Goal: Task Accomplishment & Management: Manage account settings

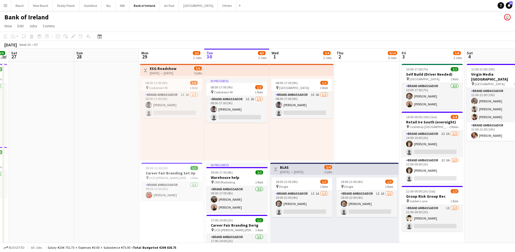
scroll to position [0, 167]
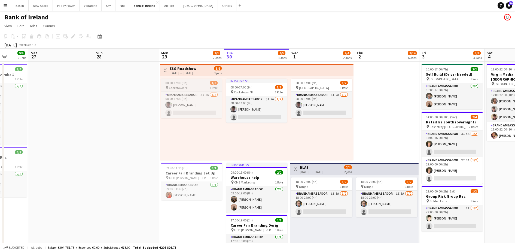
click at [206, 86] on div "pin [GEOGRAPHIC_DATA] NI 1 Role" at bounding box center [191, 87] width 61 height 4
click at [190, 68] on h3 "ESG Roadshow" at bounding box center [183, 68] width 27 height 5
click at [206, 68] on div "Toggle View ESG Roadshow [DATE] → [DATE] 3/6 3 jobs" at bounding box center [192, 70] width 60 height 9
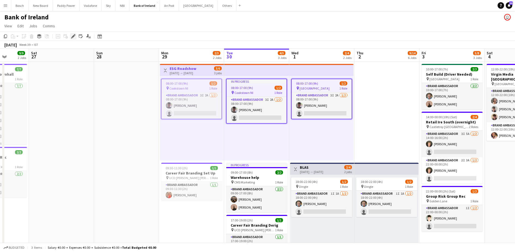
click at [71, 35] on icon "Edit" at bounding box center [73, 36] width 4 height 4
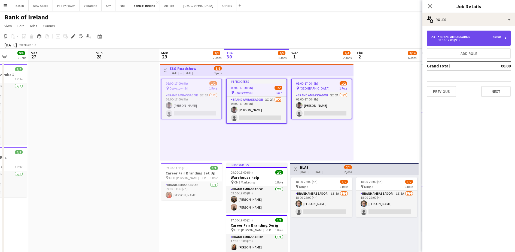
click at [447, 32] on div "2 x Brand Ambassador €0.00 08:00-17:00 (9h)" at bounding box center [469, 38] width 84 height 15
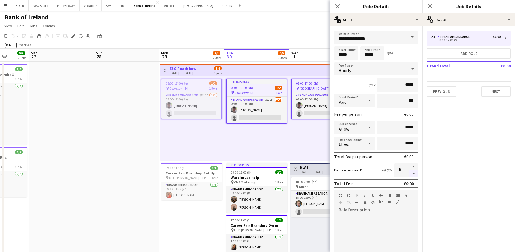
click at [410, 173] on button "button" at bounding box center [414, 173] width 9 height 7
type input "*"
click at [302, 38] on app-toolbar "Copy Paste Paste Ctrl+V Paste with crew Ctrl+Shift+V Paste linked Job [GEOGRAPH…" at bounding box center [257, 36] width 515 height 9
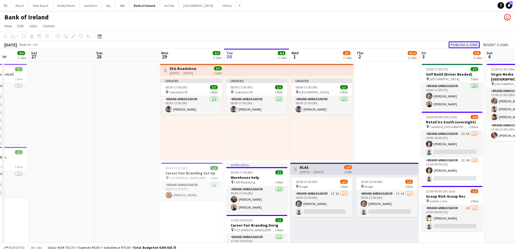
click at [470, 44] on button "Publish 3 jobs" at bounding box center [464, 44] width 31 height 7
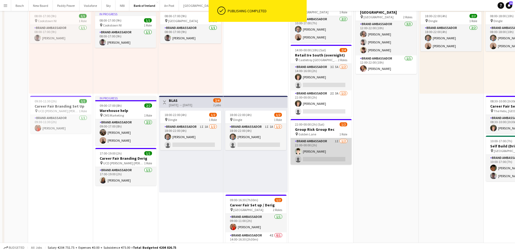
scroll to position [0, 0]
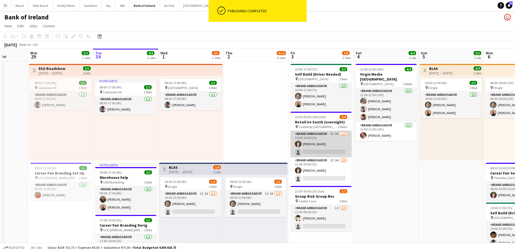
click at [310, 141] on app-card-role "Brand Ambassador 3I 5A [DATE] 14:00-16:00 (2h) [PERSON_NAME] single-neutral-act…" at bounding box center [321, 144] width 61 height 26
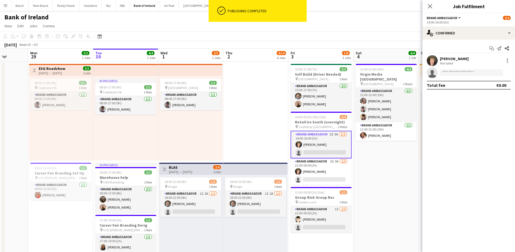
click at [467, 40] on div "Start chat Send notification Share [PERSON_NAME] Not rated single-neutral-actio…" at bounding box center [469, 67] width 93 height 54
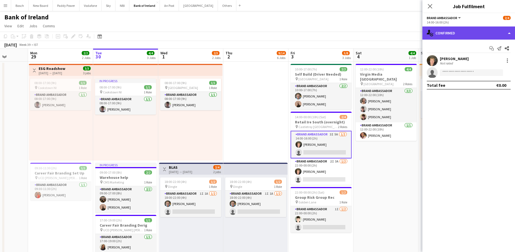
click at [473, 31] on div "single-neutral-actions-check-2 Confirmed" at bounding box center [469, 32] width 93 height 13
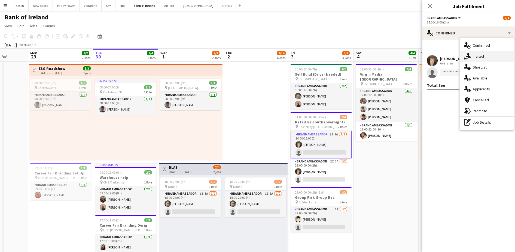
click at [479, 54] on span "Invited" at bounding box center [478, 56] width 11 height 5
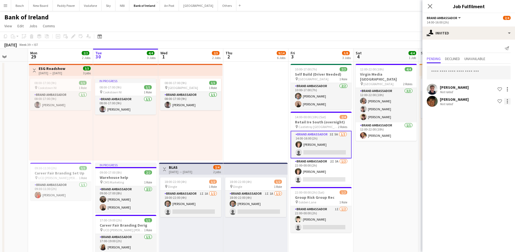
click at [508, 101] on div at bounding box center [508, 101] width 7 height 7
click at [499, 121] on button "Send notification" at bounding box center [490, 124] width 41 height 13
click at [489, 122] on mat-expansion-panel "user-plus Invited Send notification Pending Declined Unavailable [PERSON_NAME] …" at bounding box center [469, 146] width 93 height 212
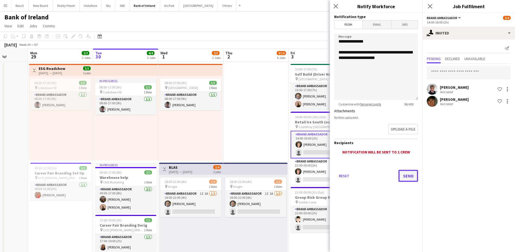
click at [410, 177] on button "Send" at bounding box center [409, 176] width 20 height 12
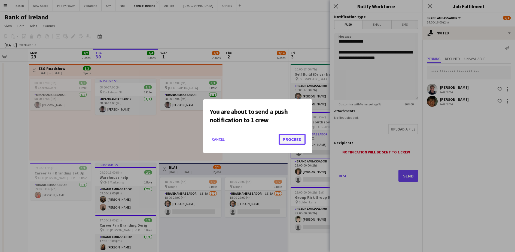
click at [294, 139] on button "Proceed" at bounding box center [292, 139] width 27 height 11
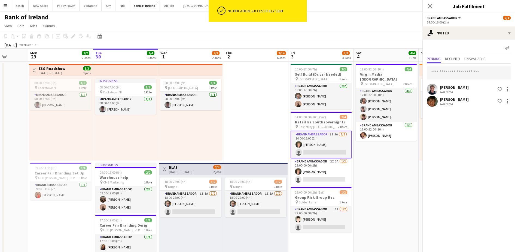
click at [310, 179] on app-card-role "Brand Ambassador 2I 3A [DATE] 22:00-00:00 (2h) [PERSON_NAME] single-neutral-act…" at bounding box center [321, 171] width 61 height 26
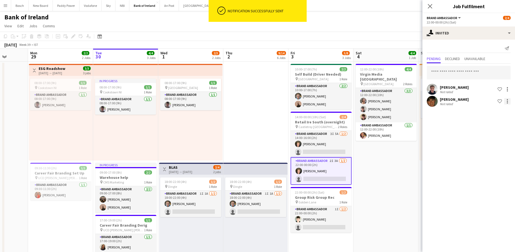
click at [508, 101] on div at bounding box center [507, 101] width 1 height 1
click at [491, 122] on span "Send notification" at bounding box center [491, 124] width 32 height 5
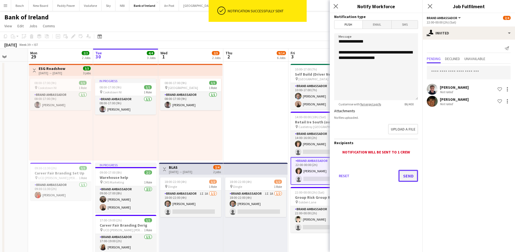
click at [400, 174] on button "Send" at bounding box center [409, 176] width 20 height 12
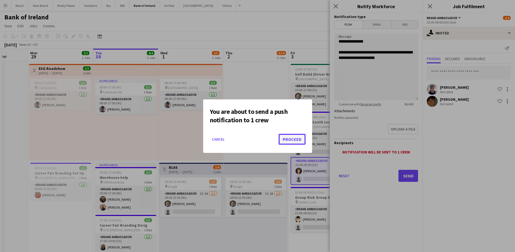
click at [300, 139] on button "Proceed" at bounding box center [292, 139] width 27 height 11
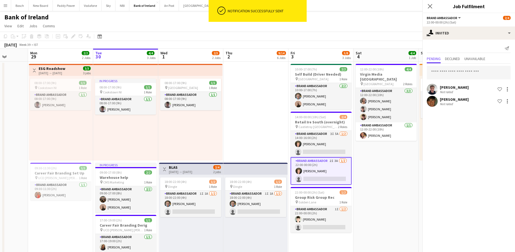
drag, startPoint x: 327, startPoint y: 20, endPoint x: 349, endPoint y: 29, distance: 23.6
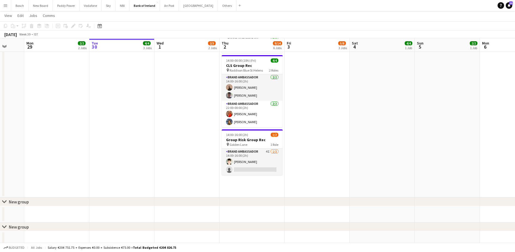
scroll to position [323, 0]
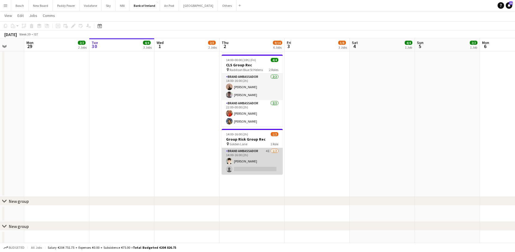
click at [265, 155] on app-card-role "Brand Ambassador 4I [DATE] 14:00-16:00 (2h) [PERSON_NAME] single-neutral-actions" at bounding box center [252, 161] width 61 height 26
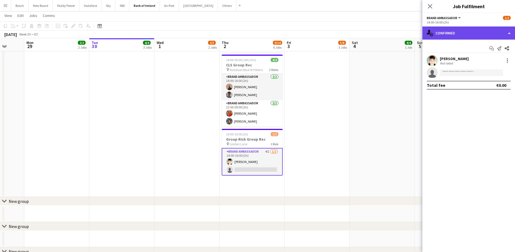
click at [466, 35] on div "single-neutral-actions-check-2 Confirmed" at bounding box center [469, 32] width 93 height 13
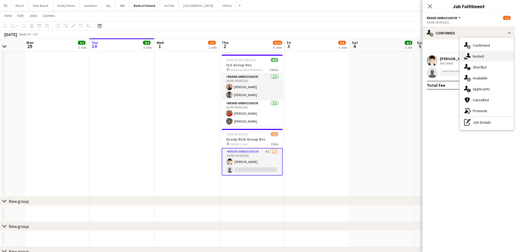
click at [477, 58] on span "Invited" at bounding box center [478, 56] width 11 height 5
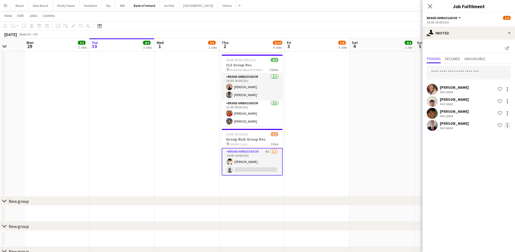
click at [508, 123] on div at bounding box center [507, 123] width 1 height 1
click at [491, 148] on span "Send notification" at bounding box center [491, 148] width 32 height 5
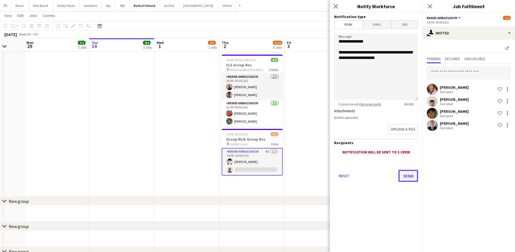
click at [409, 172] on button "Send" at bounding box center [409, 176] width 20 height 12
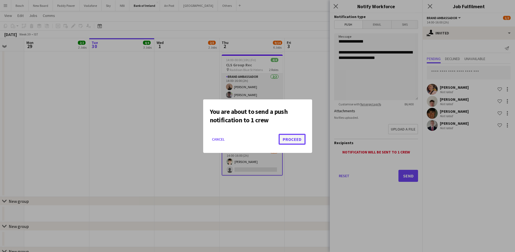
click at [295, 138] on button "Proceed" at bounding box center [292, 139] width 27 height 11
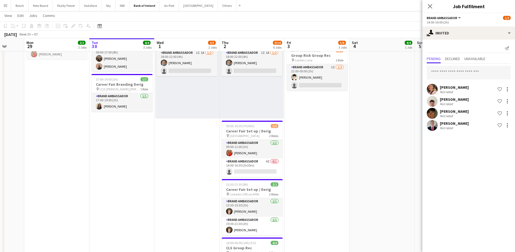
scroll to position [201, 0]
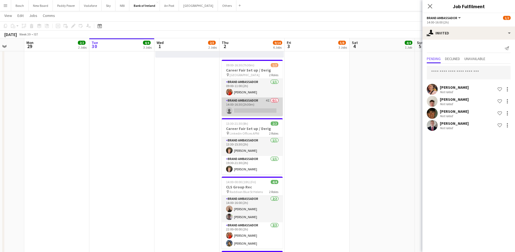
click at [257, 105] on app-card-role "Brand Ambassador 4I 0/1 14:00-16:30 (2h30m) single-neutral-actions" at bounding box center [252, 106] width 61 height 19
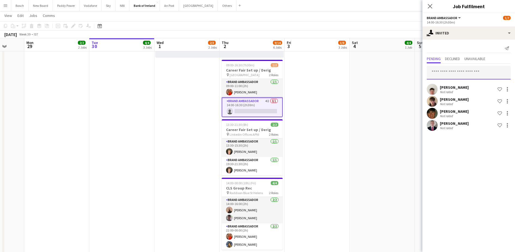
click at [475, 69] on input "text" at bounding box center [469, 73] width 84 height 14
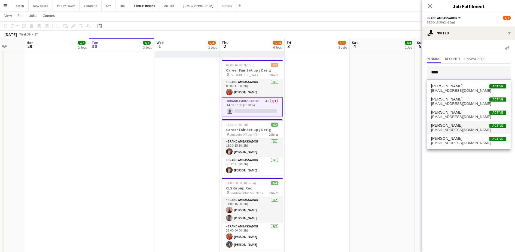
type input "****"
click at [445, 131] on span "[EMAIL_ADDRESS][DOMAIN_NAME]" at bounding box center [468, 130] width 75 height 4
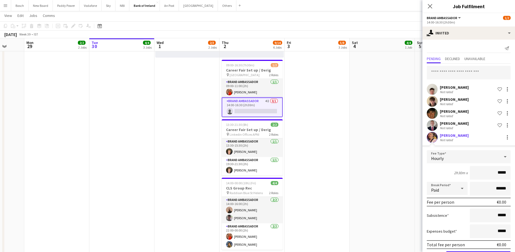
scroll to position [20, 0]
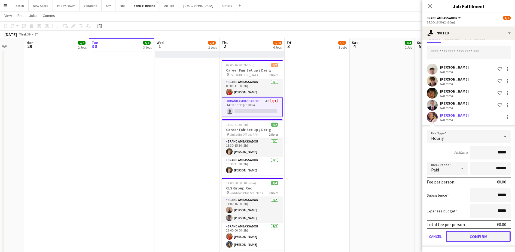
click at [475, 234] on button "Confirm" at bounding box center [478, 236] width 65 height 11
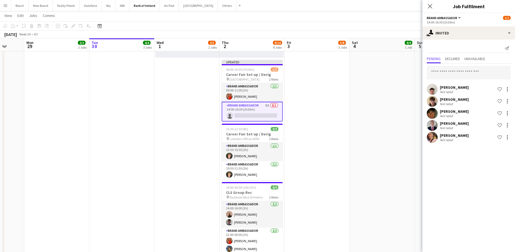
scroll to position [0, 0]
click at [382, 24] on app-toolbar "Copy Paste Paste Ctrl+V Paste with crew Ctrl+Shift+V Paste linked Job [GEOGRAPH…" at bounding box center [257, 25] width 515 height 9
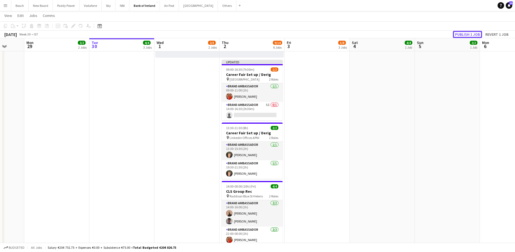
click at [463, 34] on button "Publish 1 job" at bounding box center [467, 34] width 29 height 7
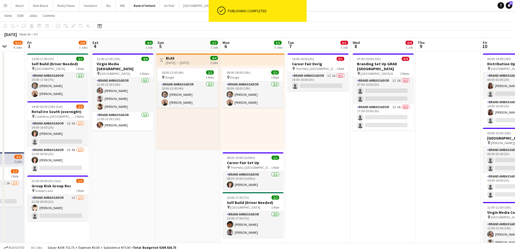
scroll to position [11, 0]
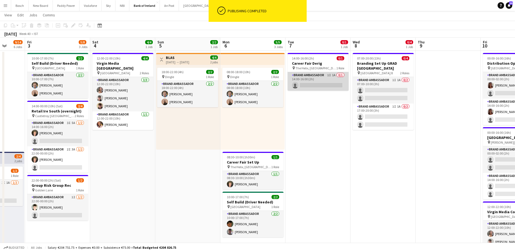
click at [324, 87] on app-card-role "Brand Ambassador 1I 1A 0/1 14:00-16:00 (2h) single-neutral-actions" at bounding box center [318, 81] width 61 height 19
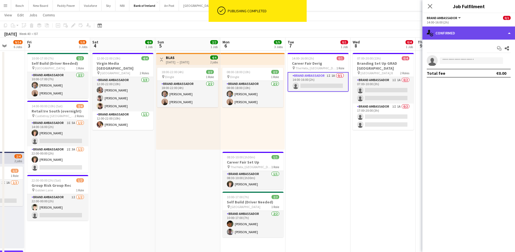
click at [481, 31] on div "single-neutral-actions-check-2 Confirmed" at bounding box center [469, 32] width 93 height 13
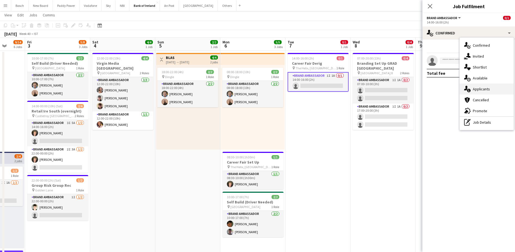
click at [469, 91] on icon "single-neutral-actions-information" at bounding box center [467, 89] width 7 height 7
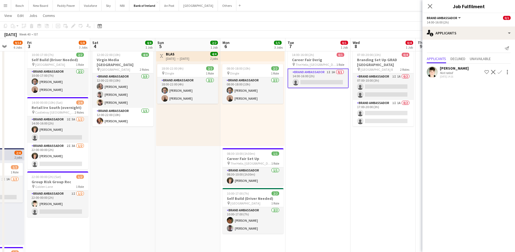
scroll to position [14, 0]
click at [498, 72] on app-icon "Confirm" at bounding box center [500, 72] width 4 height 4
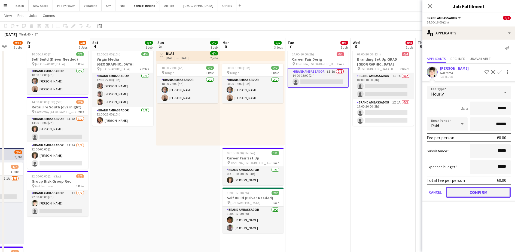
click at [464, 195] on button "Confirm" at bounding box center [478, 191] width 65 height 11
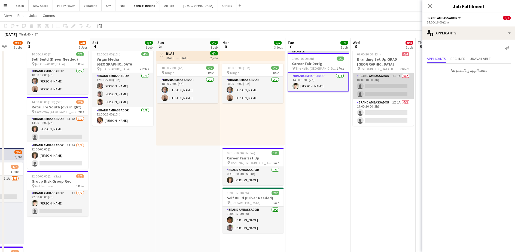
click at [372, 83] on app-card-role "Brand Ambassador 1I 1A 0/2 07:00-10:00 (3h) single-neutral-actions single-neutr…" at bounding box center [383, 86] width 61 height 26
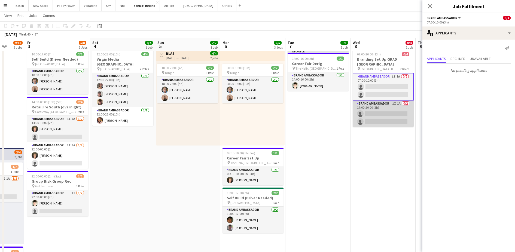
click at [377, 110] on app-card-role "Brand Ambassador 1I 1A 0/2 17:00-20:00 (3h) single-neutral-actions single-neutr…" at bounding box center [383, 113] width 61 height 26
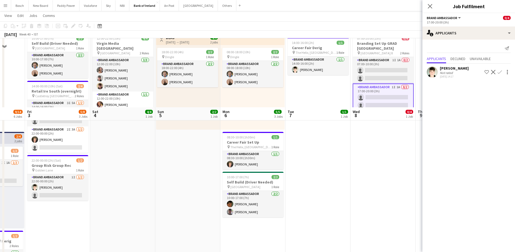
scroll to position [0, 0]
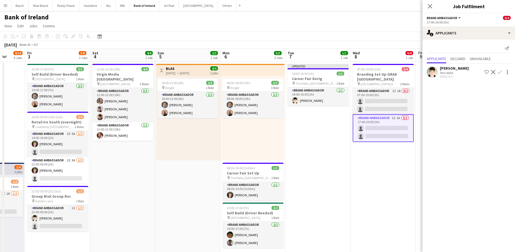
click at [380, 41] on div "[DATE] Week 40 • IST Publish 1 job Revert 1 job" at bounding box center [257, 45] width 515 height 8
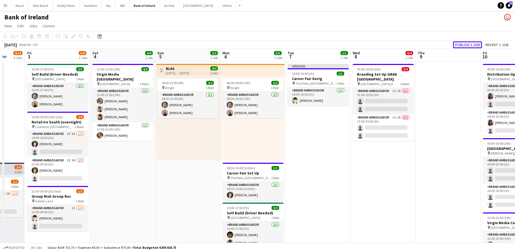
click at [464, 43] on button "Publish 1 job" at bounding box center [467, 44] width 29 height 7
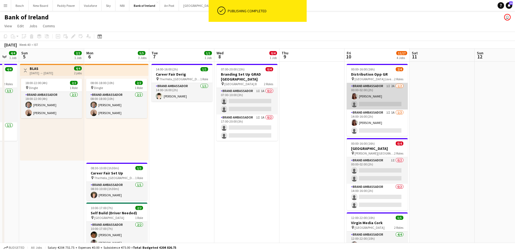
scroll to position [0, 176]
click at [397, 95] on app-card-role "Brand Ambassador 1I 2A [DATE] 00:00-02:00 (2h) [PERSON_NAME] single-neutral-act…" at bounding box center [378, 96] width 61 height 26
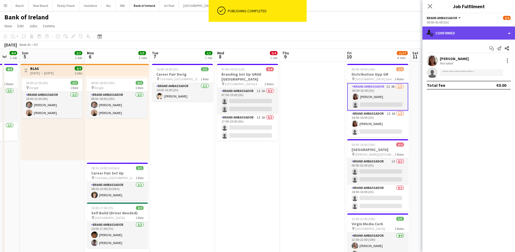
click at [461, 38] on div "single-neutral-actions-check-2 Confirmed" at bounding box center [469, 32] width 93 height 13
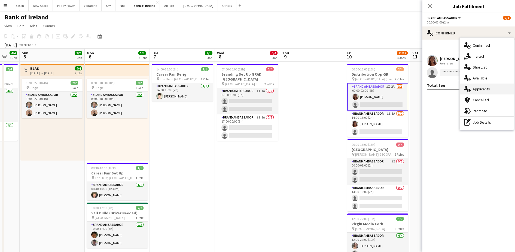
click at [481, 91] on div "single-neutral-actions-information Applicants" at bounding box center [487, 88] width 54 height 11
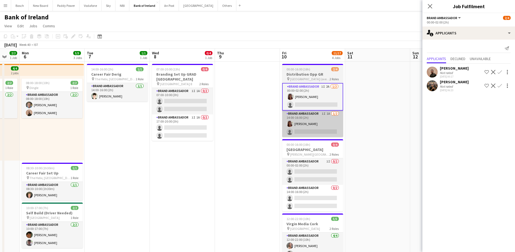
scroll to position [0, 189]
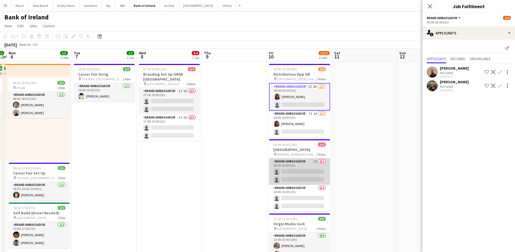
click at [305, 165] on app-card-role "Brand Ambassador 1I 0/2 00:00-02:00 (2h) single-neutral-actions single-neutral-…" at bounding box center [299, 171] width 61 height 26
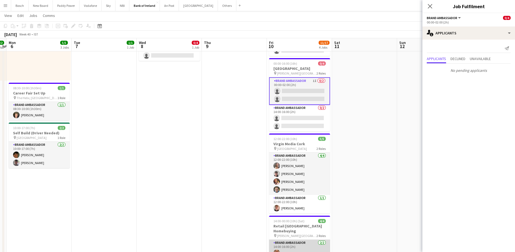
scroll to position [140, 0]
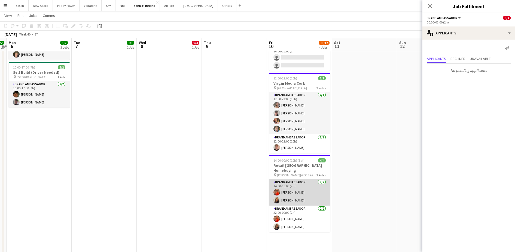
click at [298, 192] on app-card-role "Brand Ambassador [DATE] 14:00-16:00 (2h) [PERSON_NAME] [PERSON_NAME]" at bounding box center [299, 192] width 61 height 26
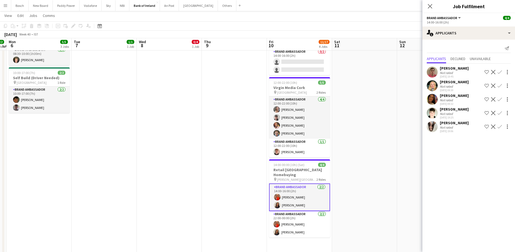
scroll to position [134, 0]
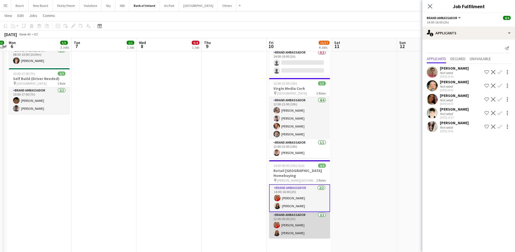
click at [297, 220] on app-card-role "Brand Ambassador [DATE] 22:00-00:00 (2h) [PERSON_NAME] [PERSON_NAME]" at bounding box center [299, 225] width 61 height 26
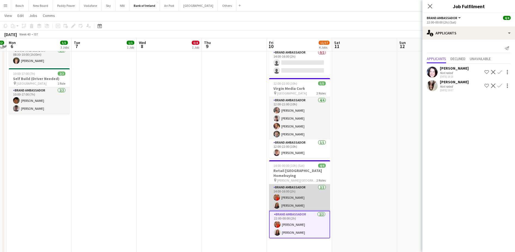
click at [295, 188] on app-card-role "Brand Ambassador [DATE] 14:00-16:00 (2h) [PERSON_NAME] [PERSON_NAME]" at bounding box center [299, 197] width 61 height 26
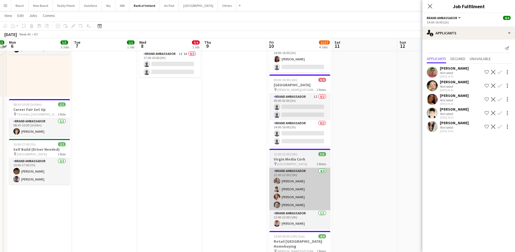
scroll to position [63, 0]
click at [309, 108] on app-card-role "Brand Ambassador 1I 0/2 00:00-02:00 (2h) single-neutral-actions single-neutral-…" at bounding box center [300, 107] width 61 height 26
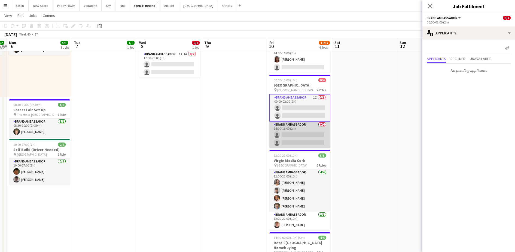
click at [304, 135] on app-card-role "Brand Ambassador 0/2 14:00-16:00 (2h) single-neutral-actions single-neutral-act…" at bounding box center [300, 134] width 61 height 26
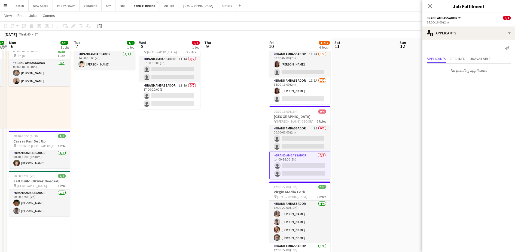
scroll to position [0, 0]
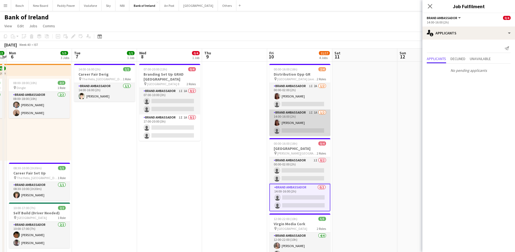
click at [308, 113] on app-card-role "Brand Ambassador 1I 1A [DATE] 14:00-16:00 (2h) [PERSON_NAME] single-neutral-act…" at bounding box center [300, 122] width 61 height 26
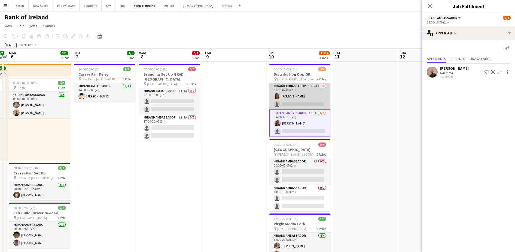
click at [309, 89] on app-card-role "Brand Ambassador 1I 2A [DATE] 00:00-02:00 (2h) [PERSON_NAME] single-neutral-act…" at bounding box center [300, 96] width 61 height 26
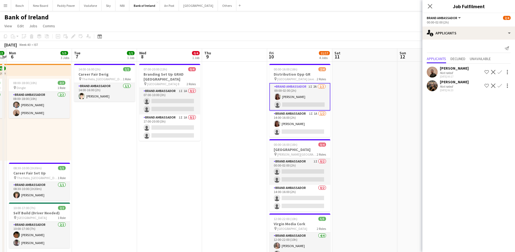
click at [502, 72] on app-icon "Confirm" at bounding box center [500, 72] width 4 height 4
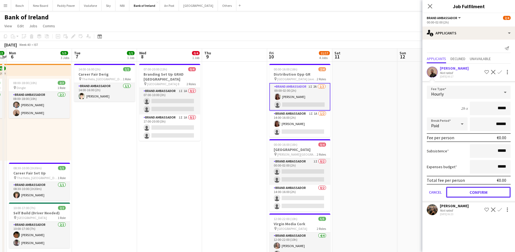
click at [479, 191] on button "Confirm" at bounding box center [478, 191] width 65 height 11
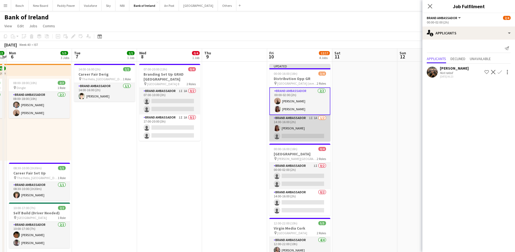
click at [289, 137] on app-card-role "Brand Ambassador 1I 1A [DATE] 14:00-16:00 (2h) [PERSON_NAME] single-neutral-act…" at bounding box center [300, 128] width 61 height 26
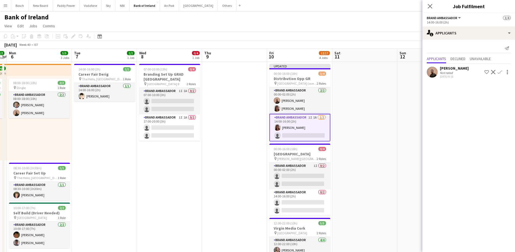
click at [501, 72] on app-icon "Confirm" at bounding box center [500, 72] width 4 height 4
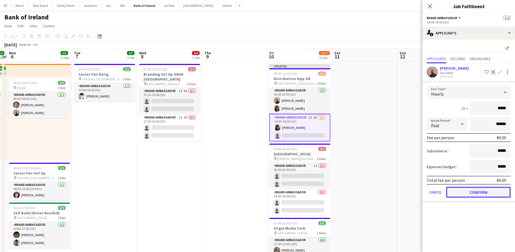
click at [477, 188] on button "Confirm" at bounding box center [478, 191] width 65 height 11
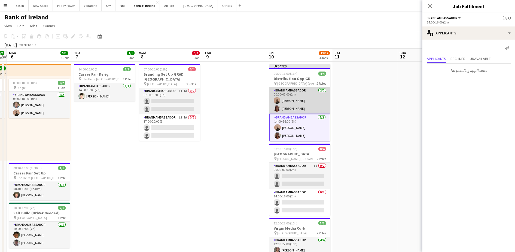
click at [313, 94] on app-card-role "Brand Ambassador [DATE] 00:00-02:00 (2h) [PERSON_NAME] [PERSON_NAME]" at bounding box center [300, 100] width 61 height 26
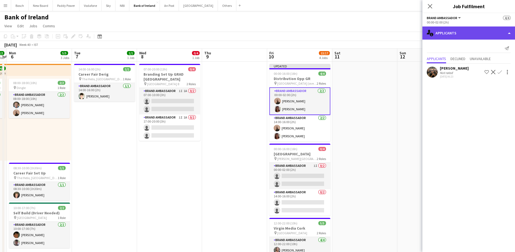
click at [453, 30] on div "single-neutral-actions-information Applicants" at bounding box center [469, 32] width 93 height 13
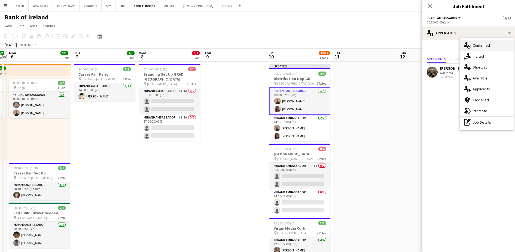
click at [487, 43] on span "Confirmed" at bounding box center [481, 45] width 17 height 5
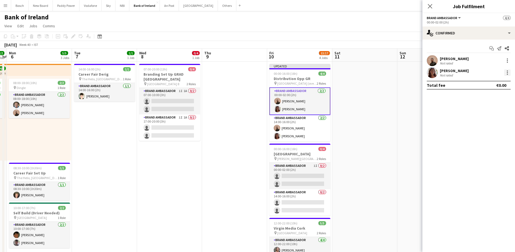
click at [508, 70] on div at bounding box center [507, 70] width 1 height 1
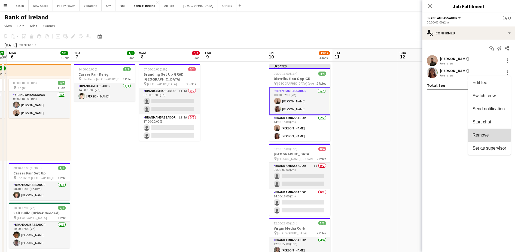
click at [486, 130] on button "Remove" at bounding box center [490, 134] width 43 height 13
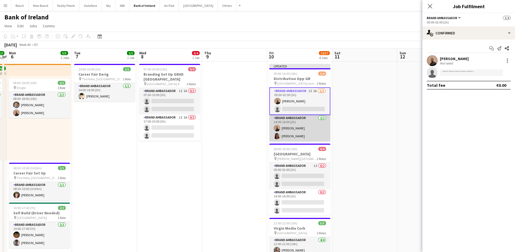
click at [292, 123] on app-card-role "Brand Ambassador [DATE] 14:00-16:00 (2h) [PERSON_NAME] [PERSON_NAME]" at bounding box center [300, 128] width 61 height 26
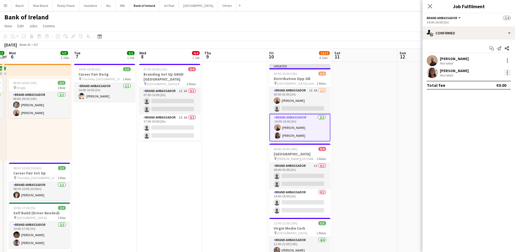
click at [508, 75] on div at bounding box center [508, 72] width 7 height 7
click at [485, 137] on button "Remove" at bounding box center [490, 134] width 43 height 13
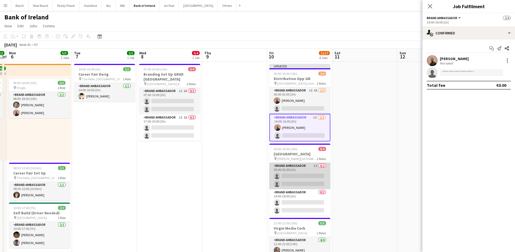
click at [302, 172] on app-card-role "Brand Ambassador 1I 0/2 00:00-02:00 (2h) single-neutral-actions single-neutral-…" at bounding box center [300, 175] width 61 height 26
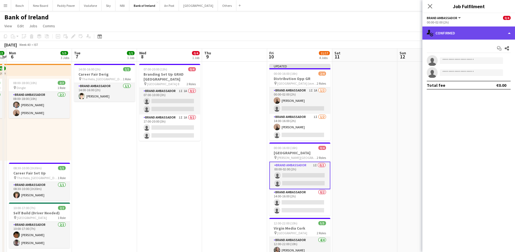
click at [471, 33] on div "single-neutral-actions-check-2 Confirmed" at bounding box center [469, 32] width 93 height 13
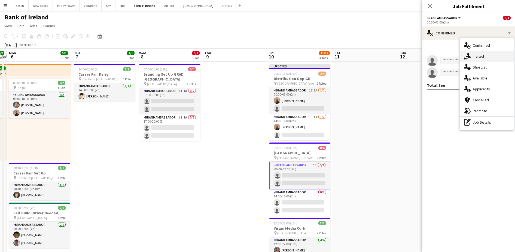
click at [476, 57] on span "Invited" at bounding box center [478, 56] width 11 height 5
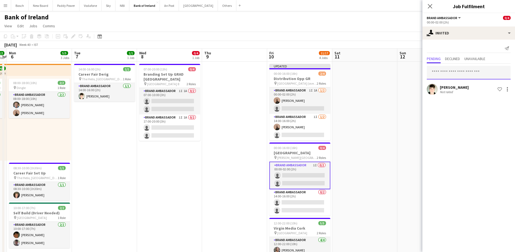
click at [450, 69] on input "text" at bounding box center [469, 73] width 84 height 14
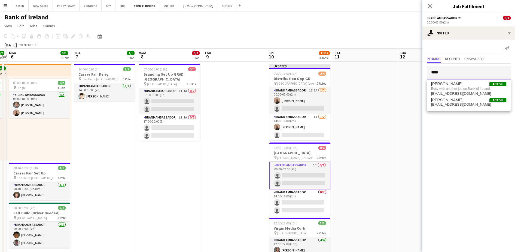
type input "****"
click at [370, 32] on app-toolbar "Copy Paste Paste Ctrl+V Paste with crew Ctrl+Shift+V Paste linked Job [GEOGRAPH…" at bounding box center [257, 36] width 515 height 9
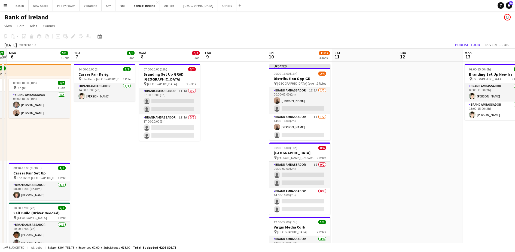
click at [472, 41] on div "[DATE] Week 40 • IST Publish 1 job Revert 1 job" at bounding box center [257, 45] width 515 height 8
click at [467, 44] on button "Publish 1 job" at bounding box center [467, 44] width 29 height 7
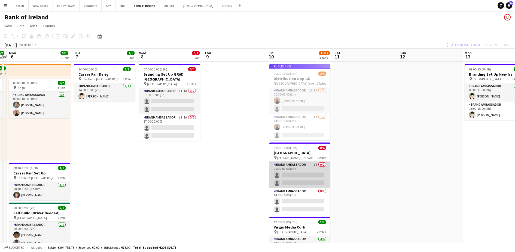
click at [302, 167] on app-card-role "Brand Ambassador 1I 0/2 00:00-02:00 (2h) single-neutral-actions single-neutral-…" at bounding box center [300, 174] width 61 height 26
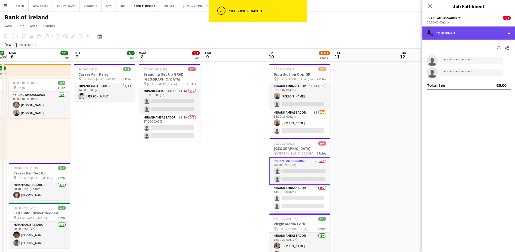
click at [462, 32] on div "single-neutral-actions-check-2 Confirmed" at bounding box center [469, 32] width 93 height 13
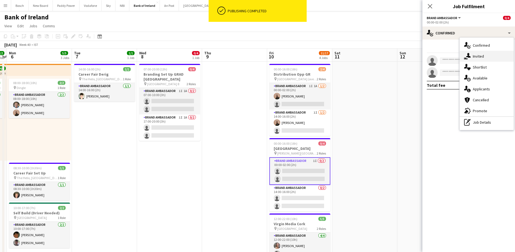
click at [469, 57] on icon at bounding box center [468, 55] width 5 height 5
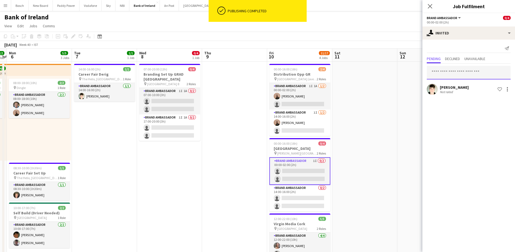
click at [455, 71] on input "text" at bounding box center [469, 73] width 84 height 14
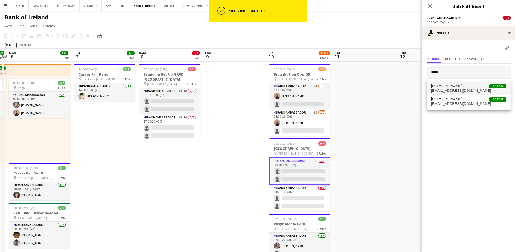
type input "****"
click at [479, 89] on span "[EMAIL_ADDRESS][DOMAIN_NAME]" at bounding box center [468, 90] width 75 height 4
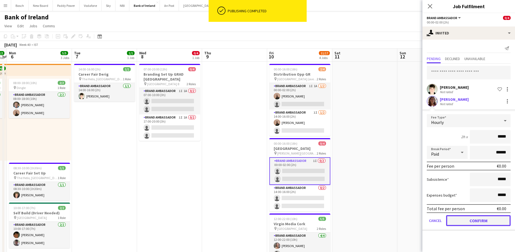
click at [473, 219] on button "Confirm" at bounding box center [478, 220] width 65 height 11
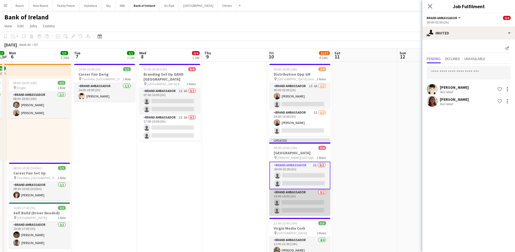
click at [309, 199] on app-card-role "Brand Ambassador 0/2 14:00-16:00 (2h) single-neutral-actions single-neutral-act…" at bounding box center [300, 202] width 61 height 26
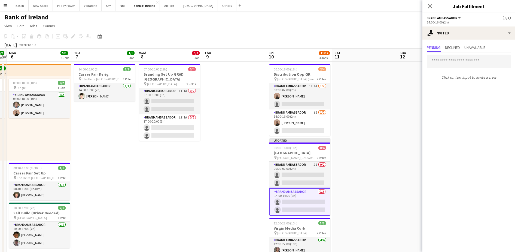
click at [482, 66] on input "text" at bounding box center [469, 62] width 84 height 14
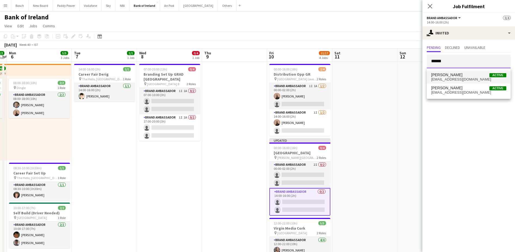
type input "******"
click at [439, 79] on span "[EMAIL_ADDRESS][DOMAIN_NAME]" at bounding box center [468, 79] width 75 height 4
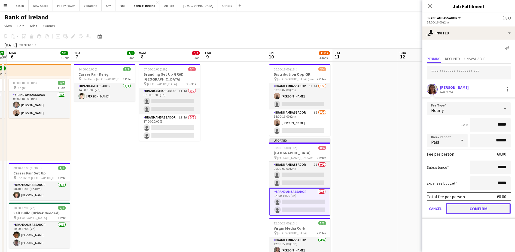
click at [473, 204] on button "Confirm" at bounding box center [478, 208] width 65 height 11
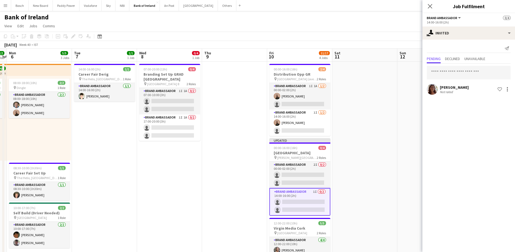
click at [387, 47] on div "[DATE] Week 40 • IST Publish 1 job Revert 1 job" at bounding box center [257, 45] width 515 height 8
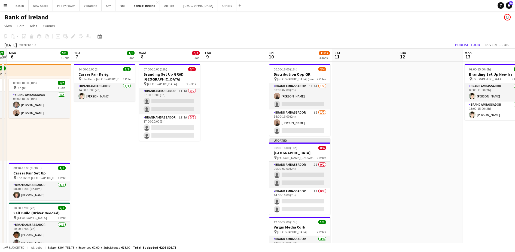
click at [483, 45] on div "Publish 1 job Revert 1 job" at bounding box center [482, 44] width 67 height 7
click at [472, 43] on button "Publish 1 job" at bounding box center [467, 44] width 29 height 7
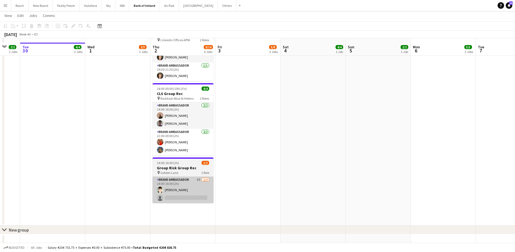
scroll to position [299, 0]
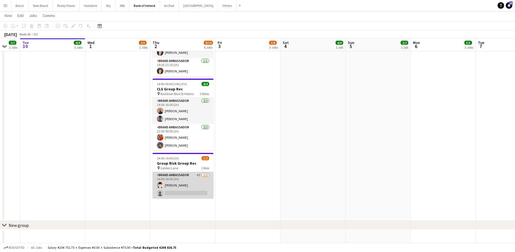
click at [199, 191] on app-card-role "Brand Ambassador 4I [DATE] 14:00-16:00 (2h) [PERSON_NAME] single-neutral-actions" at bounding box center [183, 185] width 61 height 26
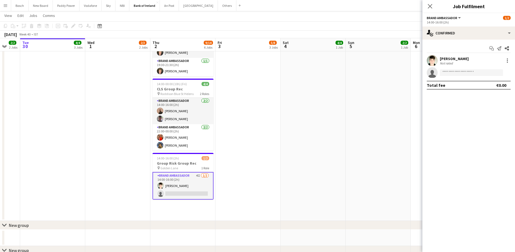
click at [463, 40] on div "Start chat Send notification Share [PERSON_NAME] Not rated single-neutral-actio…" at bounding box center [469, 67] width 93 height 54
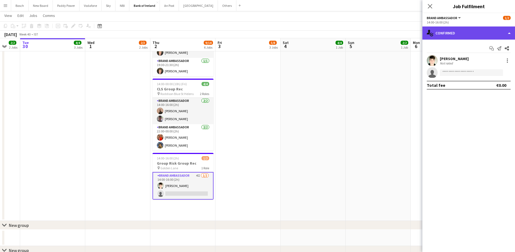
click at [467, 36] on div "single-neutral-actions-check-2 Confirmed" at bounding box center [469, 32] width 93 height 13
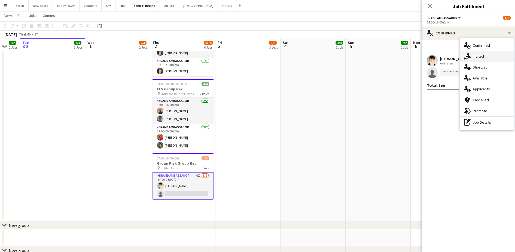
click at [486, 55] on div "single-neutral-actions-share-1 Invited" at bounding box center [487, 56] width 54 height 11
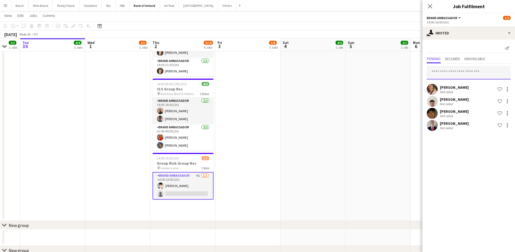
click at [452, 74] on input "text" at bounding box center [469, 73] width 84 height 14
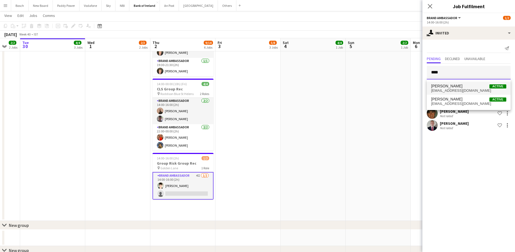
type input "****"
click at [463, 90] on span "[EMAIL_ADDRESS][DOMAIN_NAME]" at bounding box center [468, 90] width 75 height 4
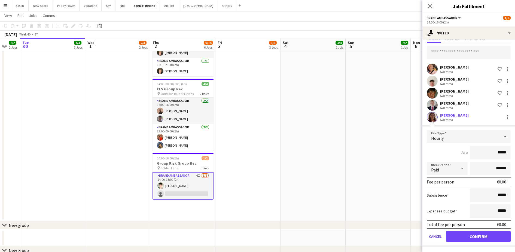
scroll to position [20, 0]
click at [466, 238] on button "Confirm" at bounding box center [478, 236] width 65 height 11
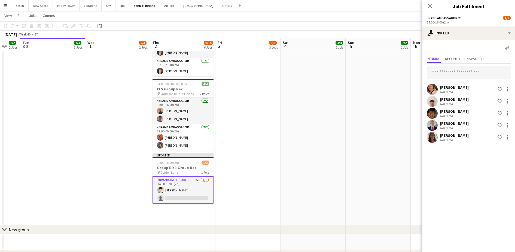
scroll to position [0, 0]
click at [398, 33] on div "[DATE] Week 40 • IST Publish 1 job Revert 1 job" at bounding box center [257, 35] width 515 height 8
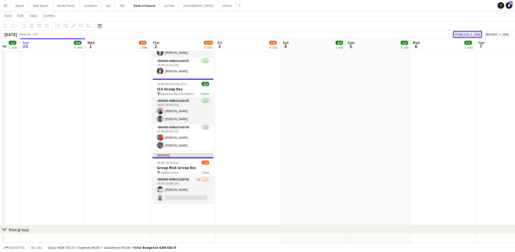
click at [462, 34] on button "Publish 1 job" at bounding box center [467, 34] width 29 height 7
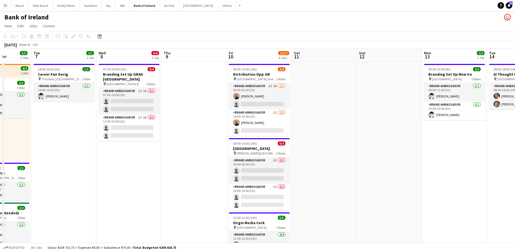
scroll to position [0, 207]
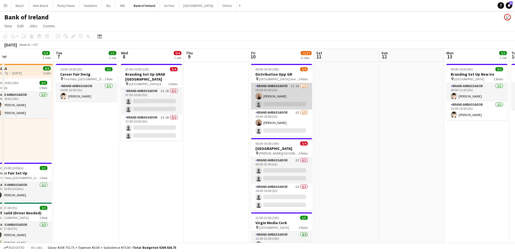
click at [268, 87] on app-card-role "Brand Ambassador 1I 1A [DATE] 00:00-02:00 (2h) [PERSON_NAME] single-neutral-act…" at bounding box center [281, 96] width 61 height 26
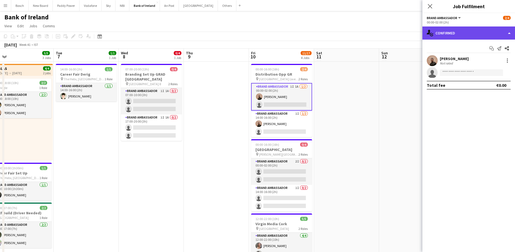
click at [449, 31] on div "single-neutral-actions-check-2 Confirmed" at bounding box center [469, 32] width 93 height 13
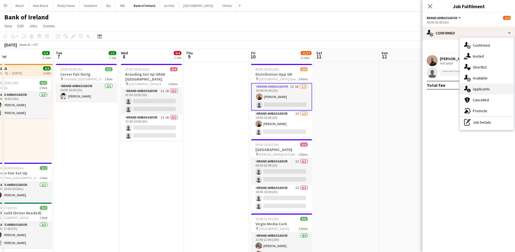
click at [489, 86] on div "single-neutral-actions-information Applicants" at bounding box center [487, 88] width 54 height 11
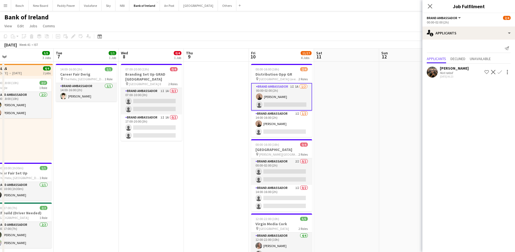
click at [500, 72] on app-icon "Confirm" at bounding box center [500, 72] width 4 height 4
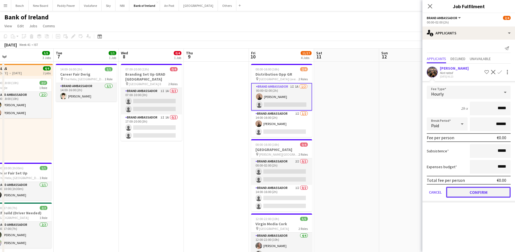
click at [465, 188] on button "Confirm" at bounding box center [478, 191] width 65 height 11
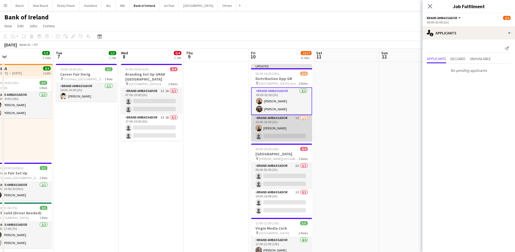
click at [302, 123] on app-card-role "Brand Ambassador 1I [DATE] 14:00-16:00 (2h) [PERSON_NAME] single-neutral-actions" at bounding box center [281, 128] width 61 height 26
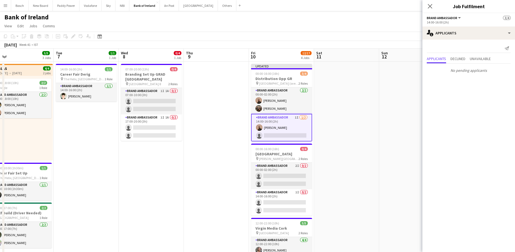
click at [458, 46] on div "Send notification" at bounding box center [469, 48] width 84 height 9
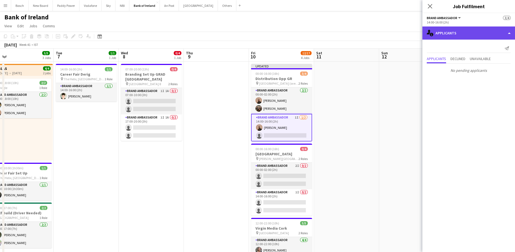
click at [471, 35] on div "single-neutral-actions-information Applicants" at bounding box center [469, 32] width 93 height 13
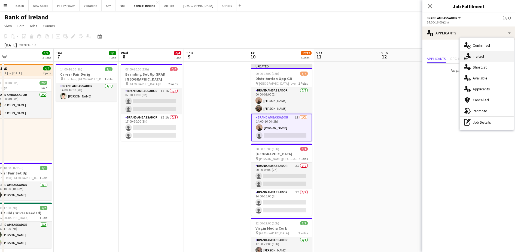
click at [479, 54] on span "Invited" at bounding box center [478, 56] width 11 height 5
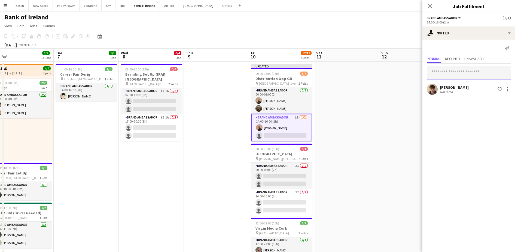
click at [459, 69] on input "text" at bounding box center [469, 73] width 84 height 14
type input "****"
click at [470, 85] on span "[PERSON_NAME] Active" at bounding box center [468, 86] width 75 height 5
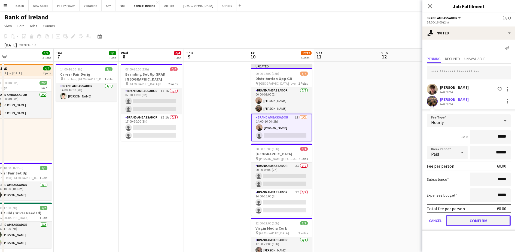
click at [484, 222] on button "Confirm" at bounding box center [478, 220] width 65 height 11
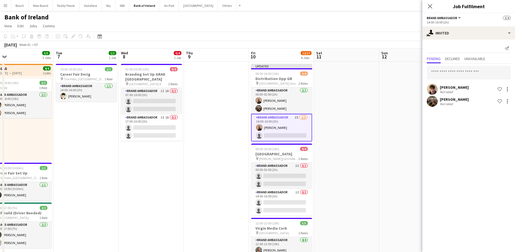
click at [409, 41] on div "[DATE] Week 41 • IST Publish 1 job Revert 1 job" at bounding box center [257, 45] width 515 height 8
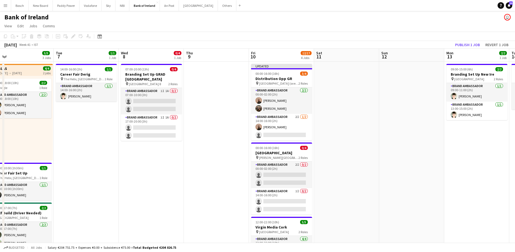
click at [471, 50] on app-board-header-date "Mon 13 2/2 1 Job" at bounding box center [477, 55] width 65 height 13
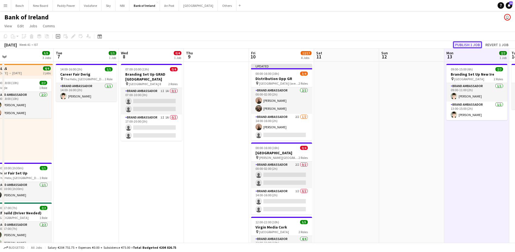
click at [473, 42] on button "Publish 1 job" at bounding box center [467, 44] width 29 height 7
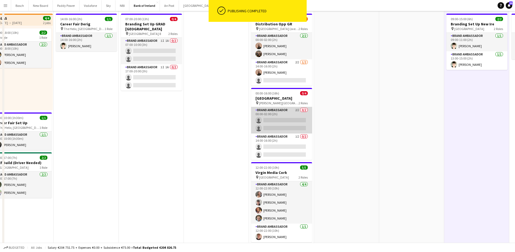
scroll to position [0, 0]
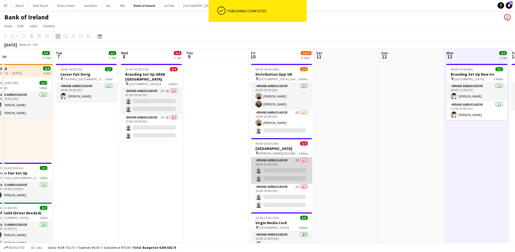
click at [284, 161] on app-card-role "Brand Ambassador 2I 0/2 00:00-02:00 (2h) single-neutral-actions single-neutral-…" at bounding box center [281, 170] width 61 height 26
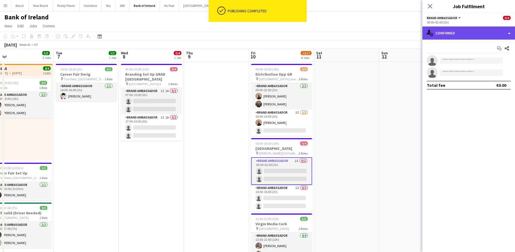
click at [462, 28] on div "single-neutral-actions-check-2 Confirmed" at bounding box center [469, 32] width 93 height 13
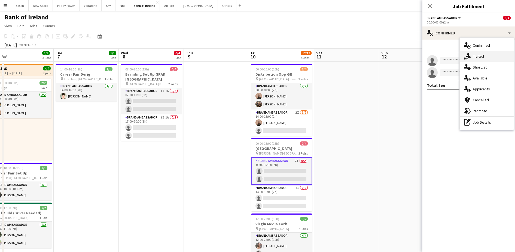
click at [487, 54] on div "single-neutral-actions-share-1 Invited" at bounding box center [487, 56] width 54 height 11
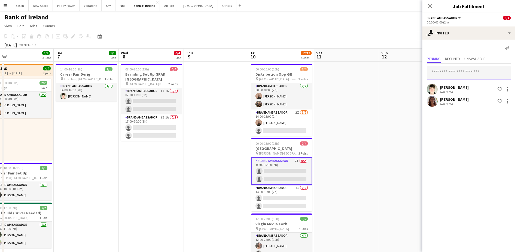
click at [459, 74] on input "text" at bounding box center [469, 73] width 84 height 14
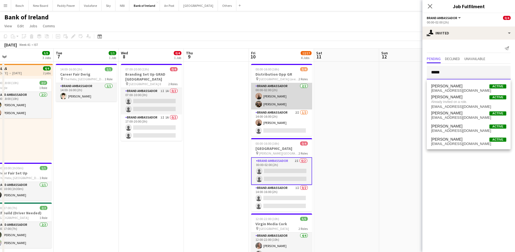
type input "*****"
click at [301, 89] on app-card-role "Brand Ambassador [DATE] 00:00-02:00 (2h) [PERSON_NAME] [PERSON_NAME]" at bounding box center [281, 96] width 61 height 26
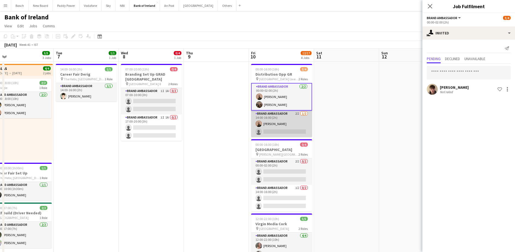
click at [283, 125] on app-card-role "Brand Ambassador 2I [DATE] 14:00-16:00 (2h) [PERSON_NAME] single-neutral-actions" at bounding box center [281, 123] width 61 height 26
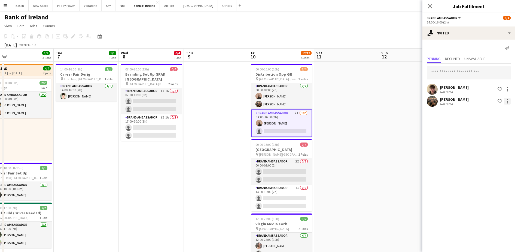
click at [506, 102] on div at bounding box center [508, 101] width 7 height 7
click at [495, 146] on button "Cancel invitation" at bounding box center [490, 150] width 41 height 13
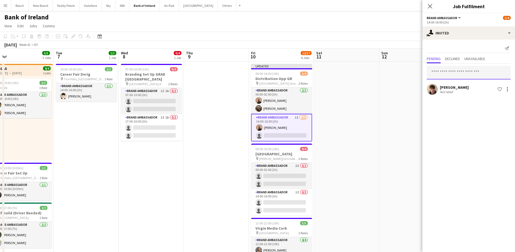
click at [469, 68] on input "text" at bounding box center [469, 73] width 84 height 14
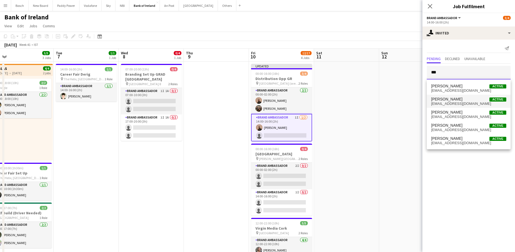
type input "***"
click at [451, 101] on span "[EMAIL_ADDRESS][DOMAIN_NAME]" at bounding box center [468, 103] width 75 height 4
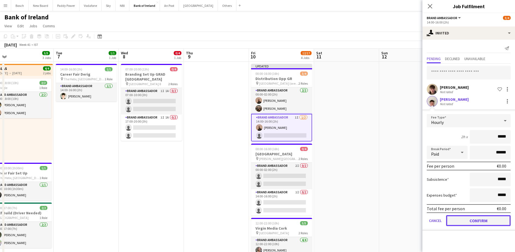
click at [486, 220] on button "Confirm" at bounding box center [478, 220] width 65 height 11
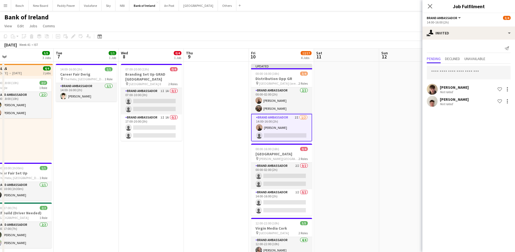
click at [400, 53] on app-board-header-date "Sun 12" at bounding box center [411, 55] width 65 height 13
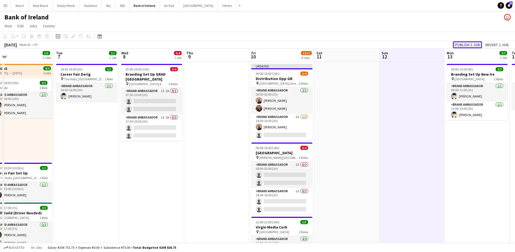
click at [473, 45] on button "Publish 1 job" at bounding box center [467, 44] width 29 height 7
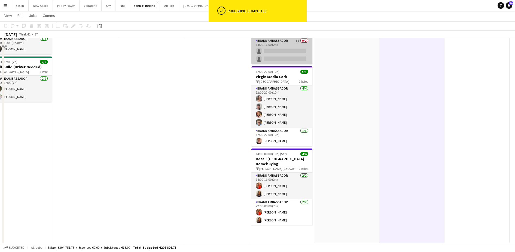
scroll to position [117, 0]
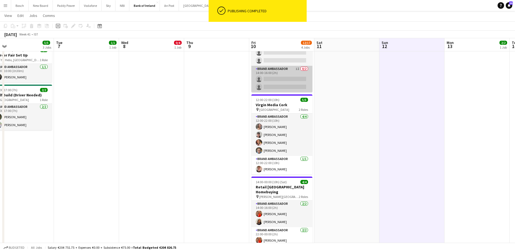
click at [282, 139] on app-card-role "Brand Ambassador [DATE] 12:00-22:00 (10h) [PERSON_NAME] [PERSON_NAME] [PERSON_N…" at bounding box center [282, 134] width 61 height 42
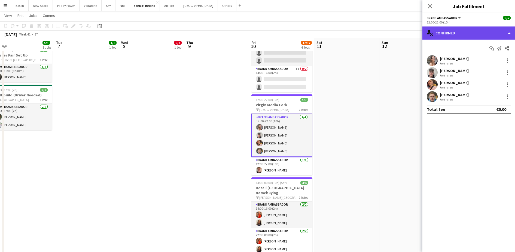
click at [464, 33] on div "single-neutral-actions-check-2 Confirmed" at bounding box center [469, 32] width 93 height 13
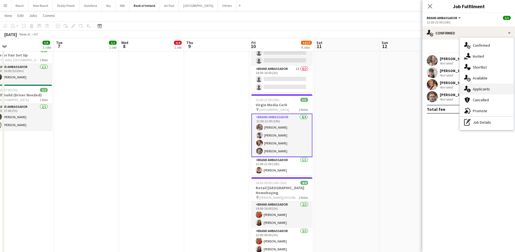
click at [477, 88] on span "Applicants" at bounding box center [481, 88] width 17 height 5
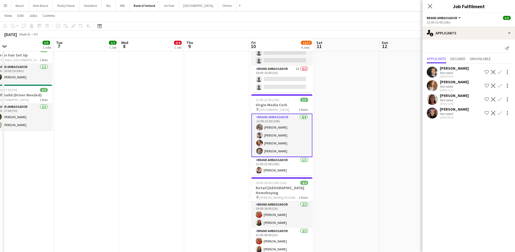
click at [493, 85] on app-icon "Decline" at bounding box center [493, 85] width 4 height 4
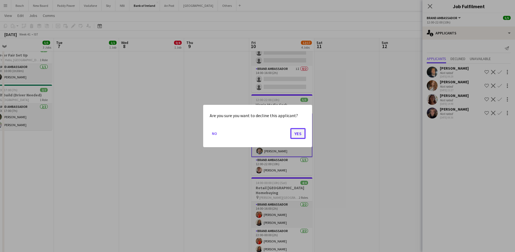
click at [298, 132] on button "Yes" at bounding box center [298, 133] width 15 height 11
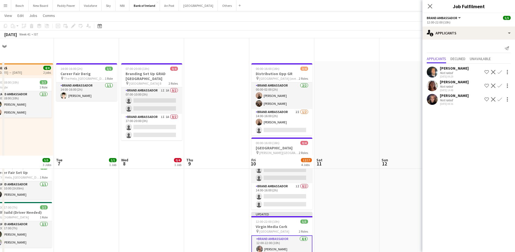
scroll to position [117, 0]
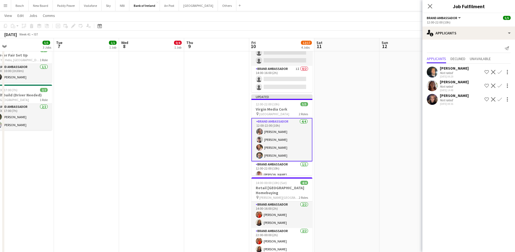
click at [493, 71] on app-icon "Decline" at bounding box center [493, 72] width 4 height 4
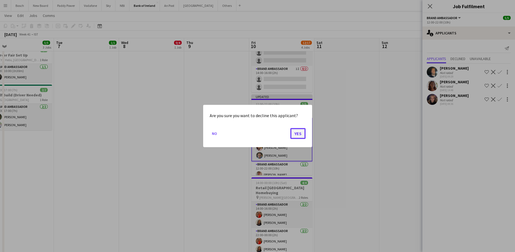
click at [294, 131] on button "Yes" at bounding box center [298, 133] width 15 height 11
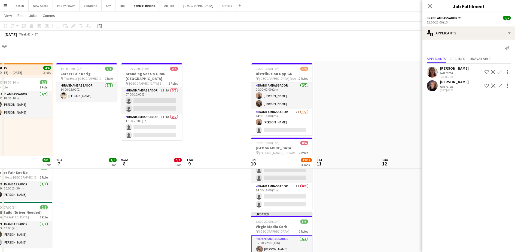
scroll to position [117, 0]
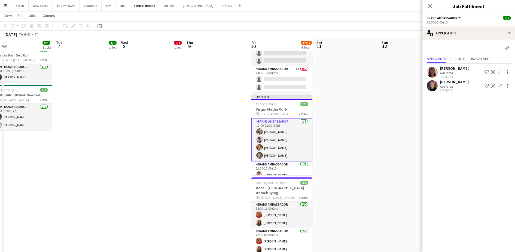
click at [380, 35] on div "[DATE] Week 41 • IST Publish 1 job Revert 1 job" at bounding box center [257, 35] width 515 height 8
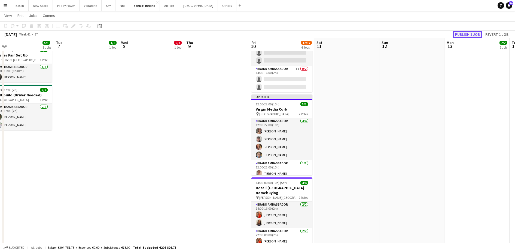
click at [458, 32] on button "Publish 1 job" at bounding box center [467, 34] width 29 height 7
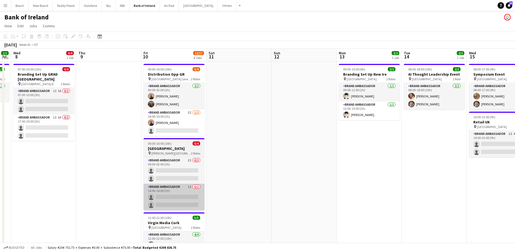
scroll to position [0, 200]
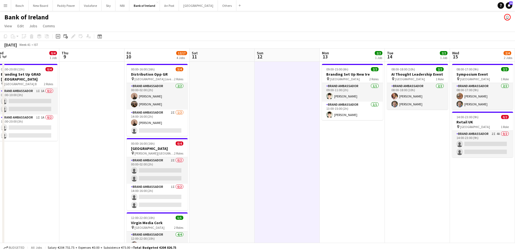
scroll to position [0, 130]
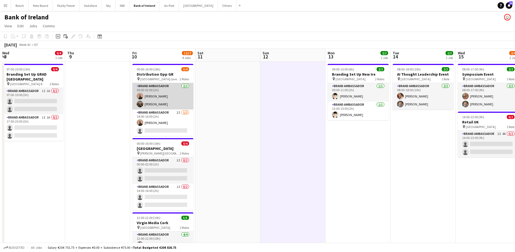
click at [153, 99] on app-card-role "Brand Ambassador [DATE] 00:00-02:00 (2h) [PERSON_NAME] [PERSON_NAME]" at bounding box center [162, 96] width 61 height 26
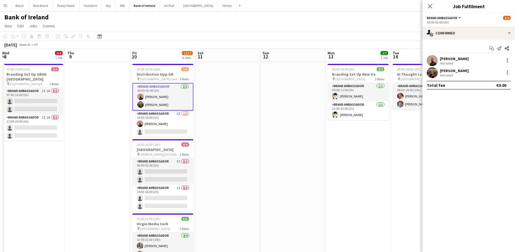
click at [507, 72] on div at bounding box center [508, 72] width 7 height 7
click at [507, 71] on div at bounding box center [257, 126] width 515 height 252
click at [491, 135] on mat-expansion-panel "check Confirmed Start chat Send notification Share [PERSON_NAME] Not rated [PER…" at bounding box center [469, 146] width 93 height 212
click at [508, 71] on div at bounding box center [507, 70] width 1 height 1
click at [485, 135] on span "Remove" at bounding box center [481, 134] width 16 height 5
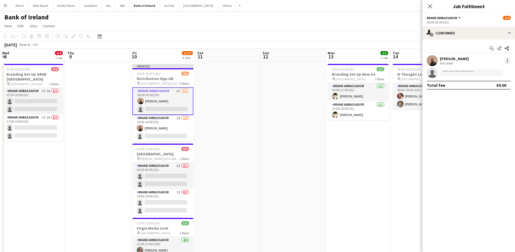
click at [506, 62] on div at bounding box center [508, 60] width 7 height 7
click at [490, 125] on span "Remove" at bounding box center [490, 122] width 34 height 5
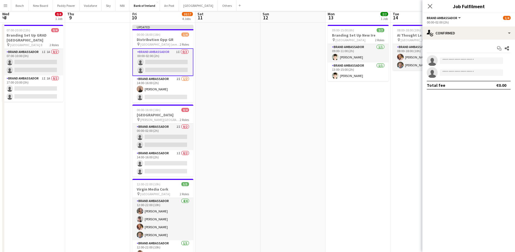
scroll to position [5, 0]
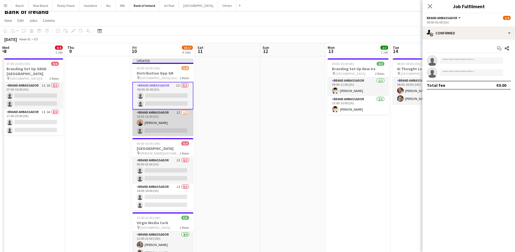
click at [169, 122] on app-card-role "Brand Ambassador 2I [DATE] 14:00-16:00 (2h) [PERSON_NAME] single-neutral-actions" at bounding box center [162, 122] width 61 height 26
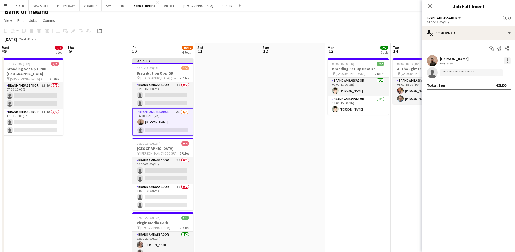
click at [510, 60] on div at bounding box center [508, 60] width 7 height 7
click at [482, 124] on span "Remove" at bounding box center [481, 122] width 16 height 5
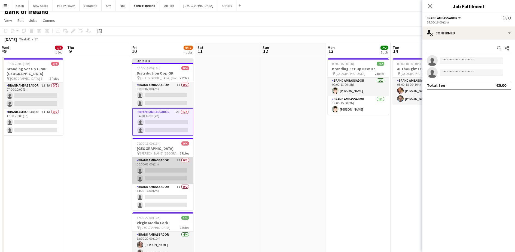
click at [171, 168] on app-card-role "Brand Ambassador 2I 0/2 00:00-02:00 (2h) single-neutral-actions single-neutral-…" at bounding box center [162, 170] width 61 height 26
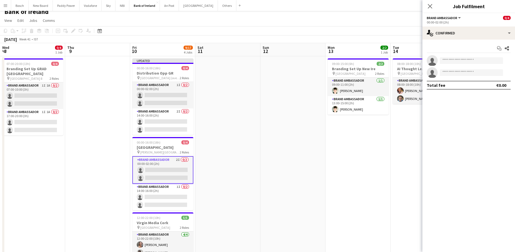
click at [464, 40] on div "Start chat Share single-neutral-actions single-neutral-actions Total fee €0.00" at bounding box center [469, 67] width 93 height 54
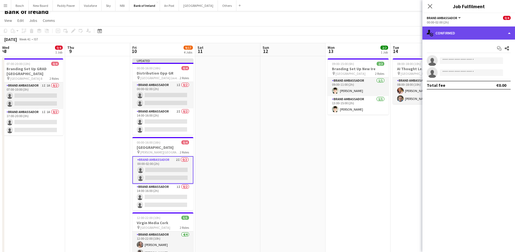
click at [472, 33] on div "single-neutral-actions-check-2 Confirmed" at bounding box center [469, 32] width 93 height 13
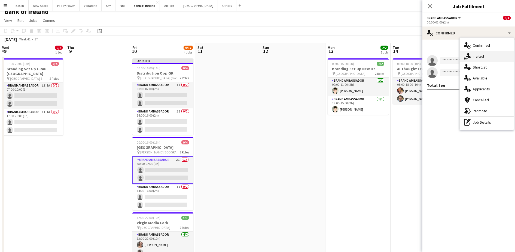
click at [482, 54] on span "Invited" at bounding box center [478, 56] width 11 height 5
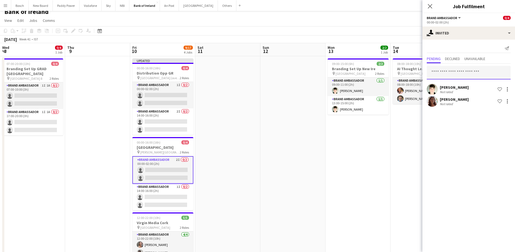
click at [447, 73] on input "text" at bounding box center [469, 73] width 84 height 14
type input "******"
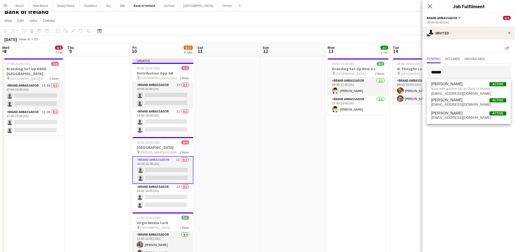
drag, startPoint x: 377, startPoint y: 10, endPoint x: 472, endPoint y: 32, distance: 97.1
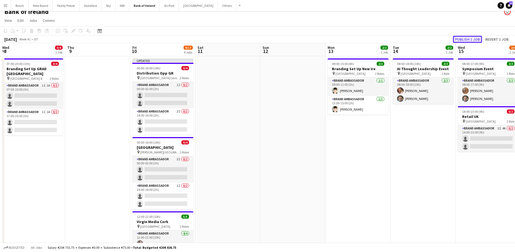
click at [466, 37] on button "Publish 1 job" at bounding box center [467, 39] width 29 height 7
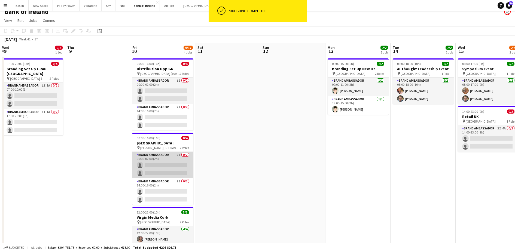
click at [147, 168] on app-card-role "Brand Ambassador 2I 0/2 00:00-02:00 (2h) single-neutral-actions single-neutral-…" at bounding box center [162, 165] width 61 height 26
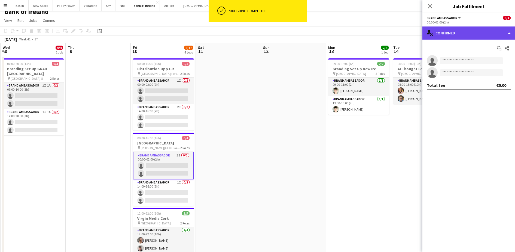
click at [443, 39] on div "single-neutral-actions-check-2 Confirmed" at bounding box center [469, 32] width 93 height 13
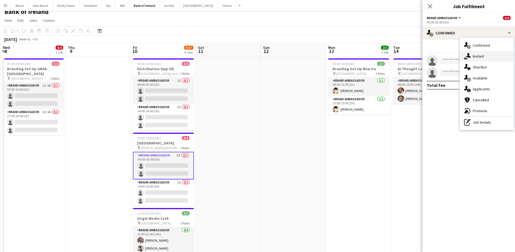
click at [463, 53] on div "single-neutral-actions-share-1 Invited" at bounding box center [487, 56] width 54 height 11
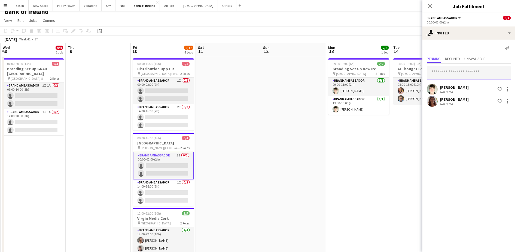
click at [441, 71] on input "text" at bounding box center [469, 73] width 84 height 14
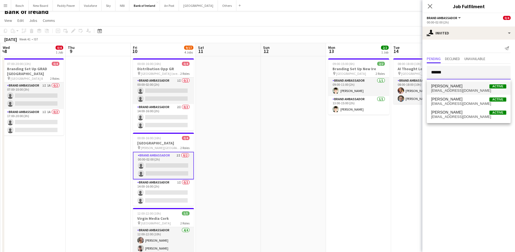
type input "******"
click at [452, 91] on span "[EMAIL_ADDRESS][DOMAIN_NAME]" at bounding box center [468, 90] width 75 height 4
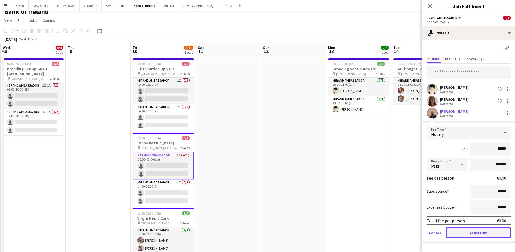
click at [476, 233] on button "Confirm" at bounding box center [478, 232] width 65 height 11
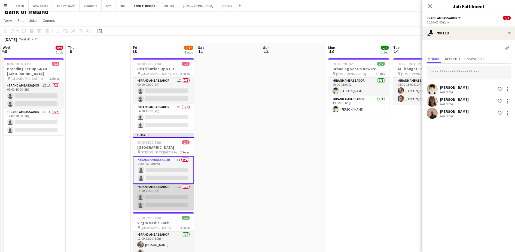
click at [176, 200] on app-card-role "Brand Ambassador 1I 0/2 14:00-16:00 (2h) single-neutral-actions single-neutral-…" at bounding box center [163, 196] width 61 height 26
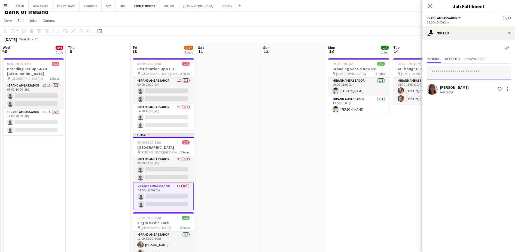
click at [447, 76] on input "text" at bounding box center [469, 73] width 84 height 14
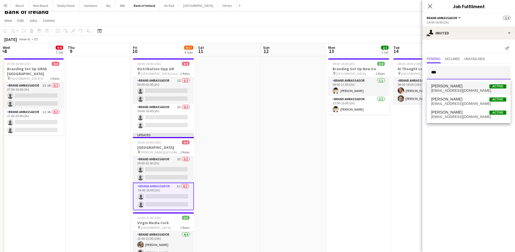
type input "***"
click at [466, 90] on span "[EMAIL_ADDRESS][DOMAIN_NAME]" at bounding box center [468, 90] width 75 height 4
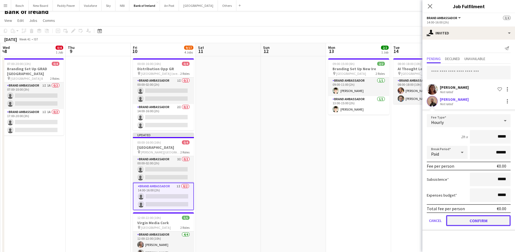
click at [464, 217] on button "Confirm" at bounding box center [478, 220] width 65 height 11
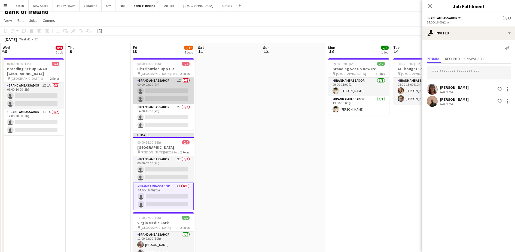
click at [153, 91] on app-card-role "Brand Ambassador 1I 0/2 00:00-02:00 (2h) single-neutral-actions single-neutral-…" at bounding box center [163, 90] width 61 height 26
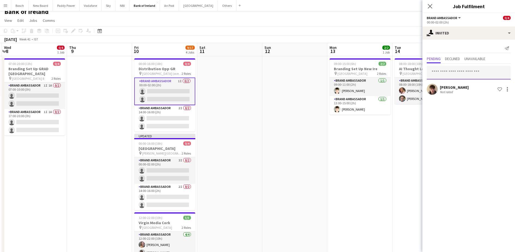
click at [475, 79] on input "text" at bounding box center [469, 73] width 84 height 14
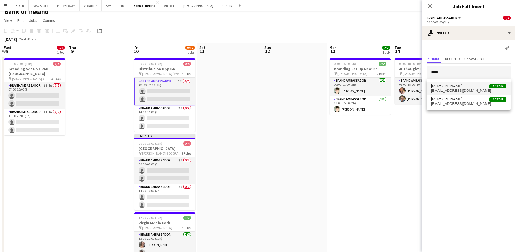
type input "****"
click at [472, 82] on mat-option "[PERSON_NAME] Active [EMAIL_ADDRESS][DOMAIN_NAME]" at bounding box center [469, 87] width 84 height 13
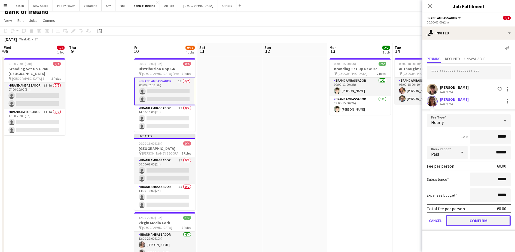
click at [466, 221] on button "Confirm" at bounding box center [478, 220] width 65 height 11
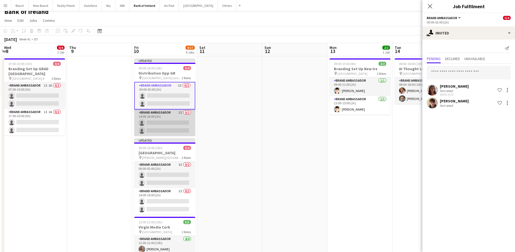
click at [157, 123] on app-card-role "Brand Ambassador 2I 0/2 14:00-16:00 (2h) single-neutral-actions single-neutral-…" at bounding box center [164, 122] width 61 height 26
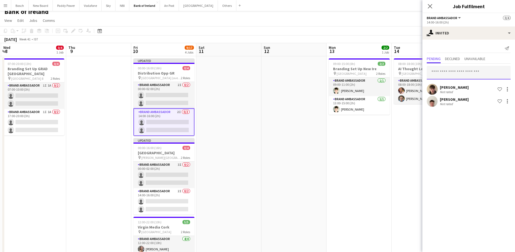
click at [445, 71] on input "text" at bounding box center [469, 73] width 84 height 14
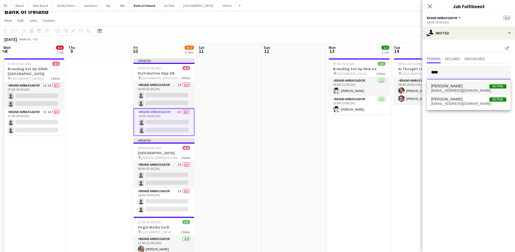
type input "****"
click at [455, 82] on mat-option "[PERSON_NAME] Active [EMAIL_ADDRESS][DOMAIN_NAME]" at bounding box center [469, 87] width 84 height 13
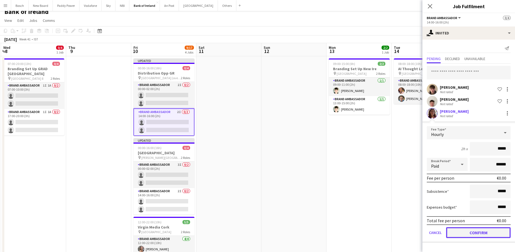
click at [469, 230] on button "Confirm" at bounding box center [478, 232] width 65 height 11
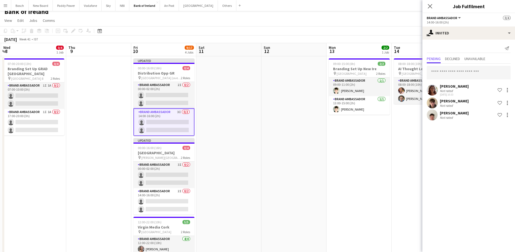
click at [410, 35] on div "[DATE] Week 41 • IST Publish 1 job Revert 1 job" at bounding box center [257, 39] width 515 height 8
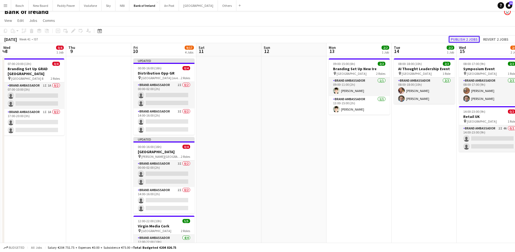
click at [457, 37] on button "Publish 2 jobs" at bounding box center [464, 39] width 31 height 7
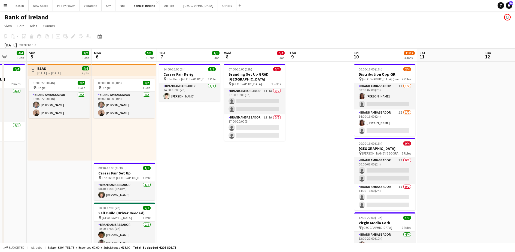
scroll to position [0, 170]
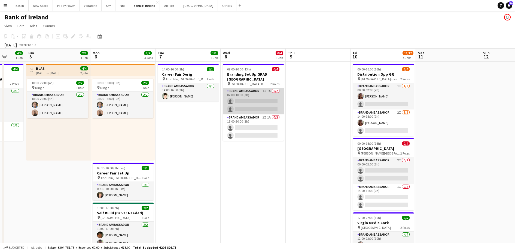
click at [264, 92] on app-card-role "Brand Ambassador 1I 1A 0/2 07:00-10:00 (3h) single-neutral-actions single-neutr…" at bounding box center [253, 101] width 61 height 26
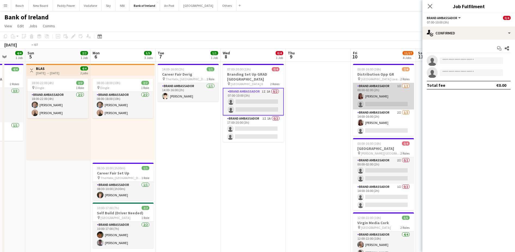
scroll to position [0, 191]
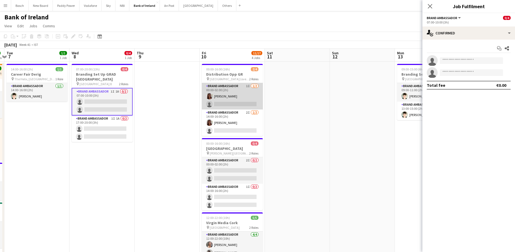
click at [226, 103] on app-card-role "Brand Ambassador 1I [DATE] 00:00-02:00 (2h) [PERSON_NAME] single-neutral-actions" at bounding box center [232, 96] width 61 height 26
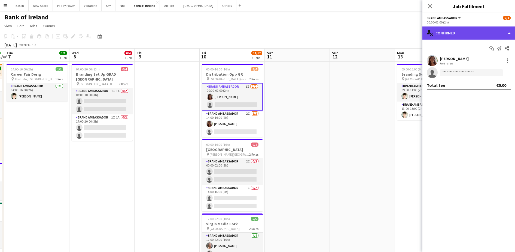
click at [469, 33] on div "single-neutral-actions-check-2 Confirmed" at bounding box center [469, 32] width 93 height 13
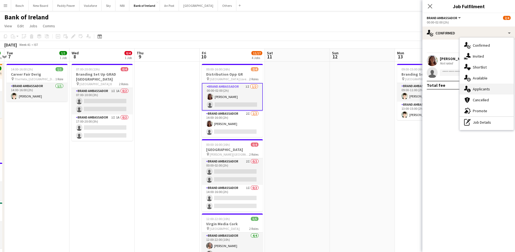
click at [486, 92] on div "single-neutral-actions-information Applicants" at bounding box center [487, 88] width 54 height 11
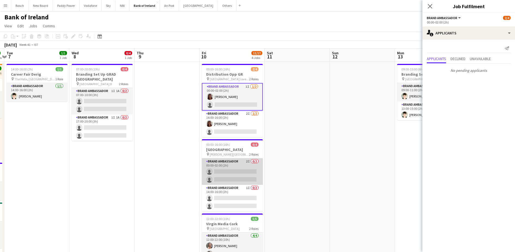
click at [233, 164] on app-card-role "Brand Ambassador 2I 0/2 00:00-02:00 (2h) single-neutral-actions single-neutral-…" at bounding box center [232, 171] width 61 height 26
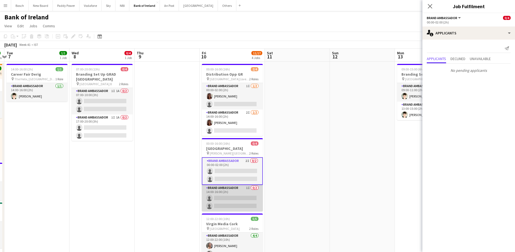
click at [231, 198] on app-card-role "Brand Ambassador 1I 0/2 14:00-16:00 (2h) single-neutral-actions single-neutral-…" at bounding box center [232, 198] width 61 height 26
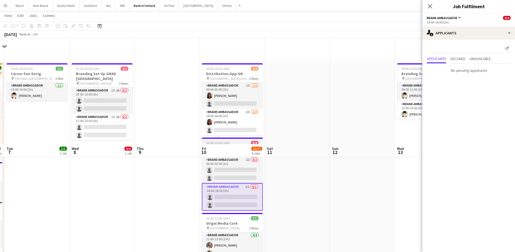
scroll to position [106, 0]
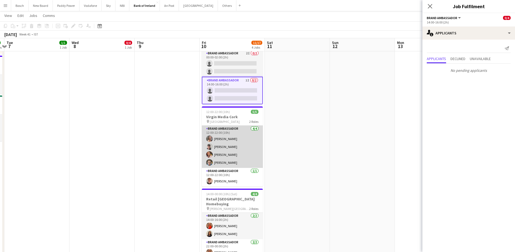
click at [232, 166] on app-card-role "Brand Ambassador [DATE] 12:00-22:00 (10h) [PERSON_NAME] [PERSON_NAME] [PERSON_N…" at bounding box center [232, 146] width 61 height 42
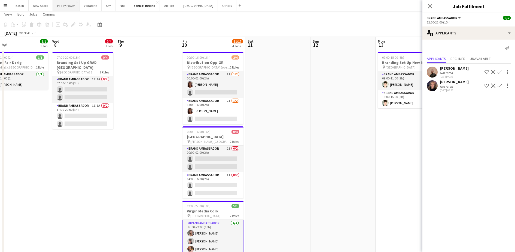
scroll to position [0, 0]
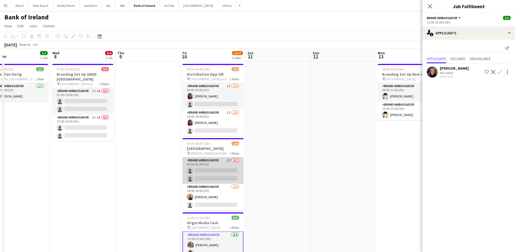
click at [220, 169] on app-card-role "Brand Ambassador 2I 0/2 00:00-02:00 (2h) single-neutral-actions single-neutral-…" at bounding box center [213, 170] width 61 height 26
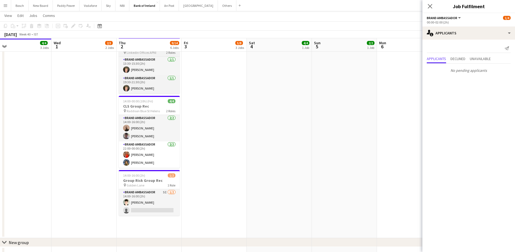
scroll to position [282, 0]
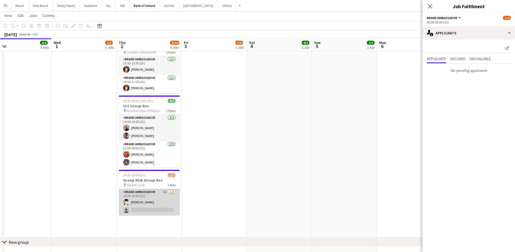
click at [145, 201] on app-card-role "Brand Ambassador 5I [DATE] 14:00-16:00 (2h) [PERSON_NAME] single-neutral-actions" at bounding box center [149, 202] width 61 height 26
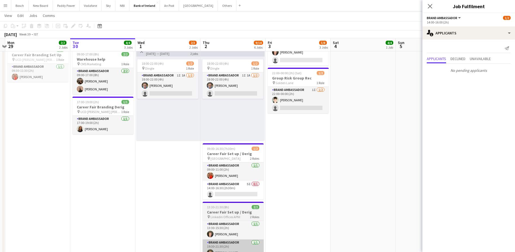
scroll to position [117, 0]
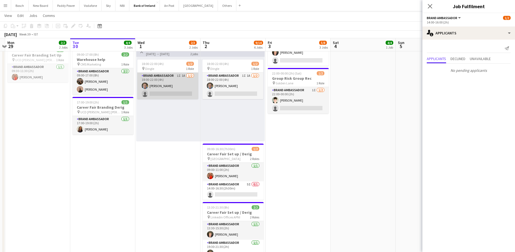
click at [167, 80] on app-card-role "Brand Ambassador 1I 1A [DATE] 18:00-22:00 (4h) [PERSON_NAME] single-neutral-act…" at bounding box center [167, 85] width 61 height 26
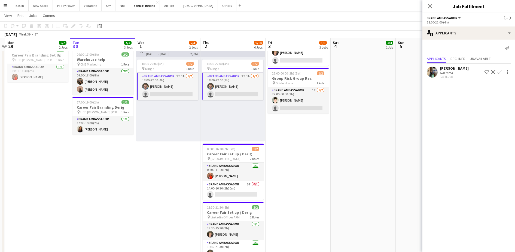
click at [494, 72] on app-icon "Decline" at bounding box center [493, 72] width 4 height 4
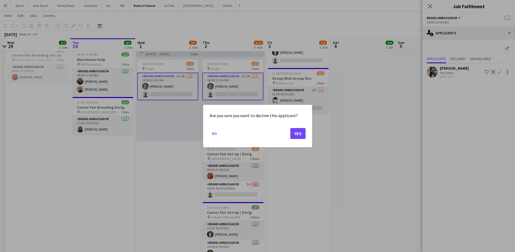
scroll to position [0, 0]
click at [295, 131] on button "Yes" at bounding box center [298, 133] width 15 height 11
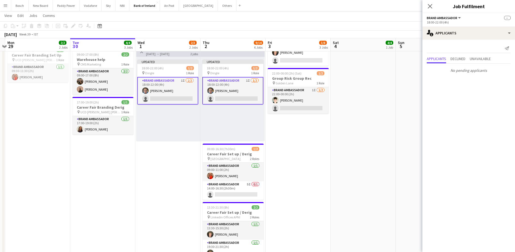
scroll to position [0, 148]
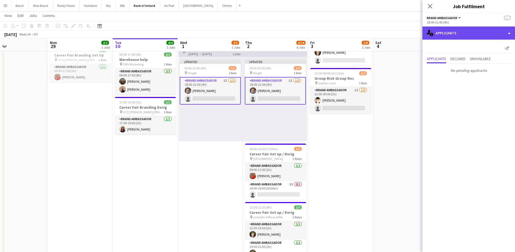
click at [433, 28] on div "single-neutral-actions-information Applicants" at bounding box center [469, 32] width 93 height 13
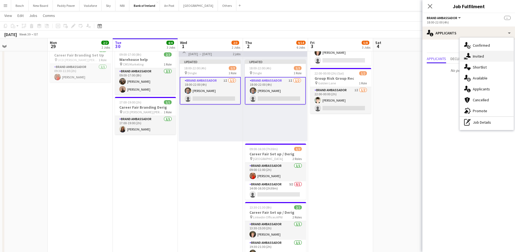
click at [475, 57] on span "Invited" at bounding box center [478, 56] width 11 height 5
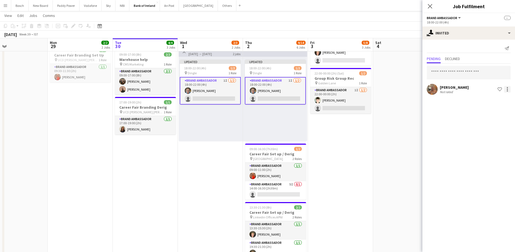
click at [507, 87] on div at bounding box center [508, 89] width 7 height 7
click at [494, 111] on span "Send notification" at bounding box center [491, 112] width 32 height 5
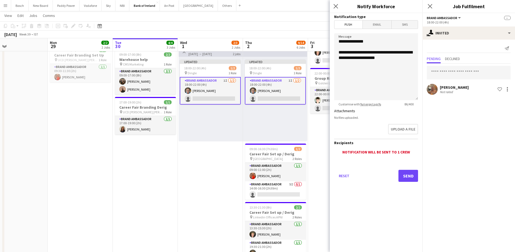
click at [410, 182] on div "Reset Send" at bounding box center [376, 178] width 84 height 38
click at [410, 176] on button "Send" at bounding box center [409, 176] width 20 height 12
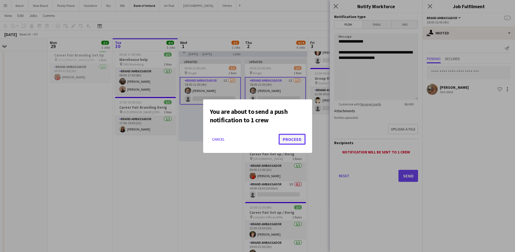
click at [297, 143] on button "Proceed" at bounding box center [292, 139] width 27 height 11
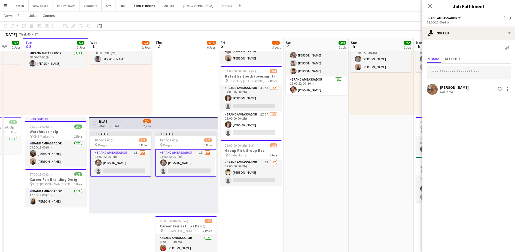
scroll to position [0, 173]
click at [254, 97] on app-card-role "Brand Ambassador 3I 5A [DATE] 14:00-16:00 (2h) [PERSON_NAME] single-neutral-act…" at bounding box center [250, 98] width 61 height 26
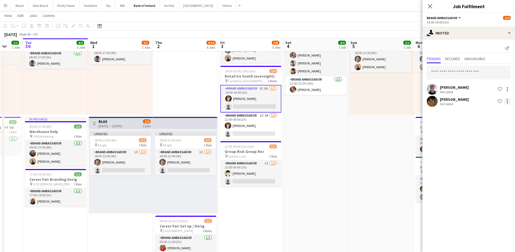
click at [508, 102] on div at bounding box center [507, 102] width 1 height 1
click at [493, 128] on button "Send notification" at bounding box center [490, 124] width 41 height 13
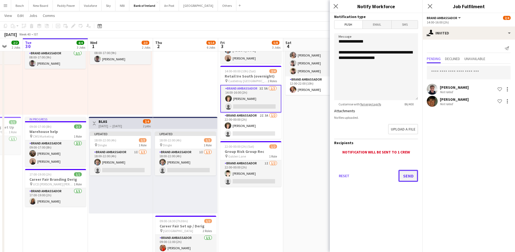
click at [407, 177] on button "Send" at bounding box center [409, 176] width 20 height 12
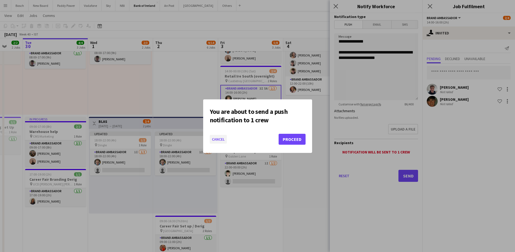
click at [221, 141] on button "Cancel" at bounding box center [218, 139] width 17 height 9
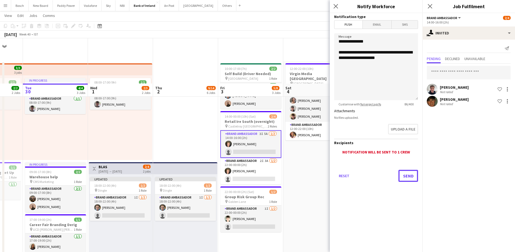
scroll to position [45, 0]
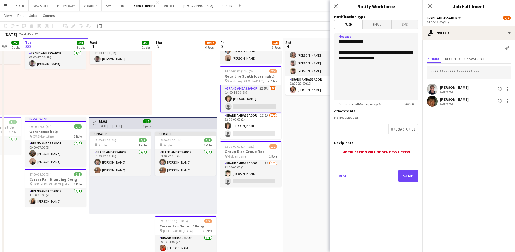
drag, startPoint x: 398, startPoint y: 59, endPoint x: 330, endPoint y: 48, distance: 68.7
type textarea "**********"
click at [288, 21] on app-toolbar "Copy Paste Paste Ctrl+V Paste with crew Ctrl+Shift+V Paste linked Job [GEOGRAPH…" at bounding box center [257, 25] width 515 height 9
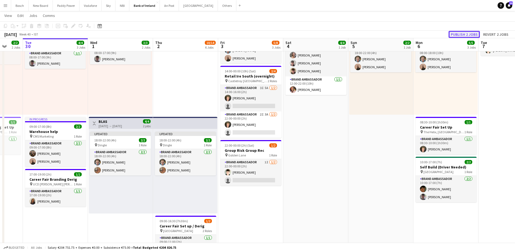
click at [456, 37] on button "Publish 2 jobs" at bounding box center [464, 34] width 31 height 7
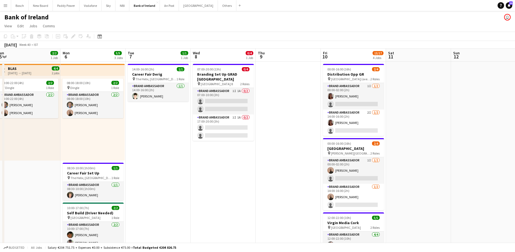
scroll to position [0, 201]
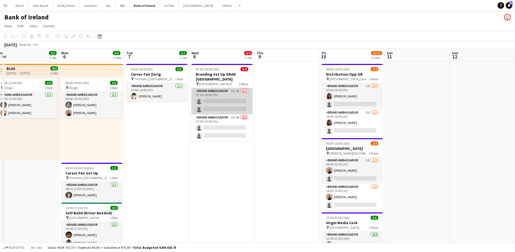
click at [223, 93] on app-card-role "Brand Ambassador 1I 1A 0/2 07:00-10:00 (3h) single-neutral-actions single-neutr…" at bounding box center [222, 101] width 61 height 26
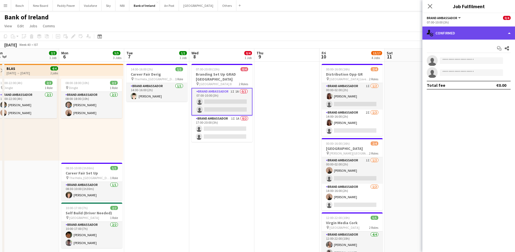
click at [479, 32] on div "single-neutral-actions-check-2 Confirmed" at bounding box center [469, 32] width 93 height 13
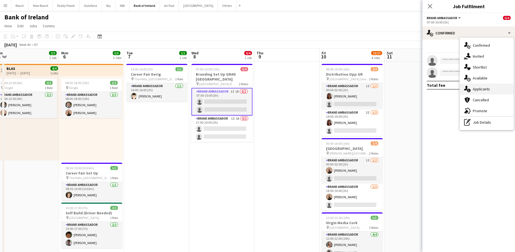
click at [478, 86] on div "single-neutral-actions-information Applicants" at bounding box center [487, 88] width 54 height 11
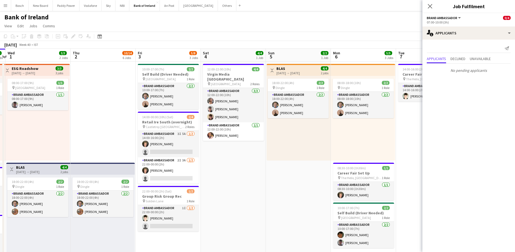
scroll to position [0, 191]
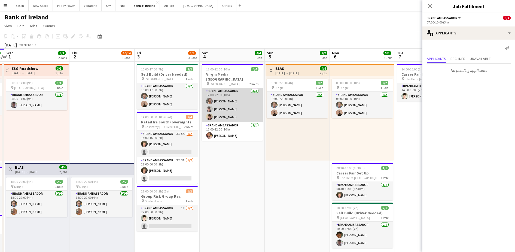
click at [214, 88] on app-card-role "Brand Ambassador [DATE] 12:00-22:00 (10h) [PERSON_NAME] [PERSON_NAME] [PERSON_N…" at bounding box center [232, 105] width 61 height 34
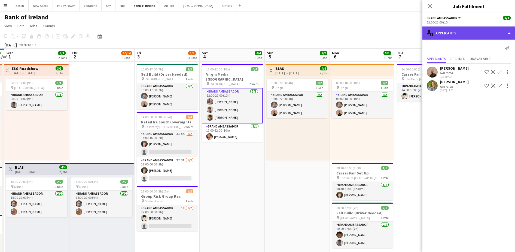
click at [448, 35] on div "single-neutral-actions-information Applicants" at bounding box center [469, 32] width 93 height 13
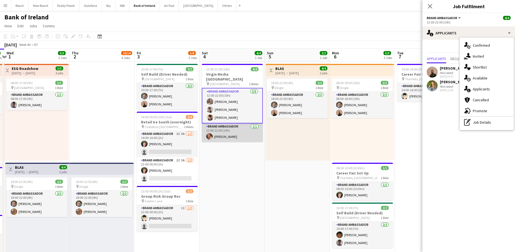
click at [232, 123] on app-card-role "Brand Ambassador [DATE] 12:00-22:00 (10h) [PERSON_NAME]" at bounding box center [232, 132] width 61 height 19
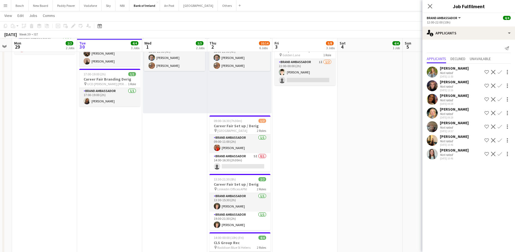
scroll to position [146, 0]
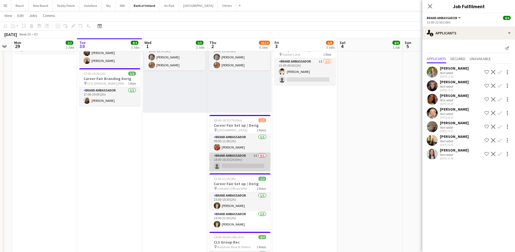
click at [255, 158] on app-card-role "Brand Ambassador 5I 0/1 14:00-16:30 (2h30m) single-neutral-actions" at bounding box center [240, 161] width 61 height 19
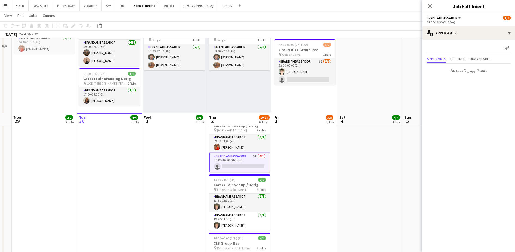
scroll to position [245, 0]
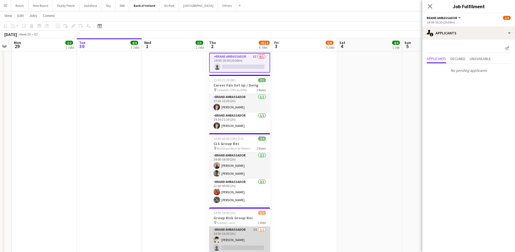
click at [235, 233] on app-card-role "Brand Ambassador 5I [DATE] 14:00-16:00 (2h) [PERSON_NAME] single-neutral-actions" at bounding box center [239, 239] width 61 height 26
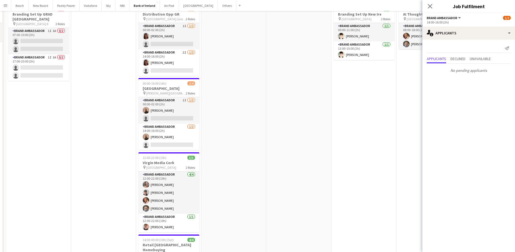
scroll to position [0, 0]
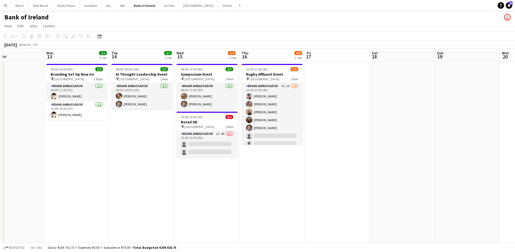
scroll to position [0, 153]
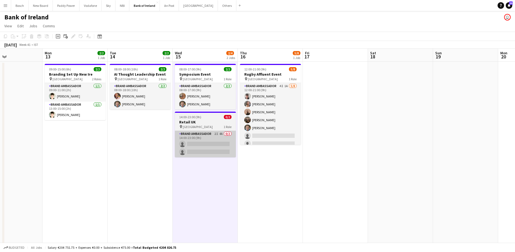
click at [211, 147] on app-card-role "Brand Ambassador 2I 4A 0/2 14:00-23:00 (9h) single-neutral-actions single-neutr…" at bounding box center [205, 144] width 61 height 26
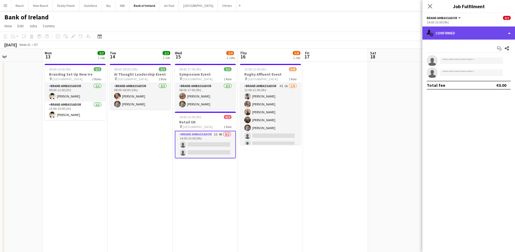
click at [453, 34] on div "single-neutral-actions-check-2 Confirmed" at bounding box center [469, 32] width 93 height 13
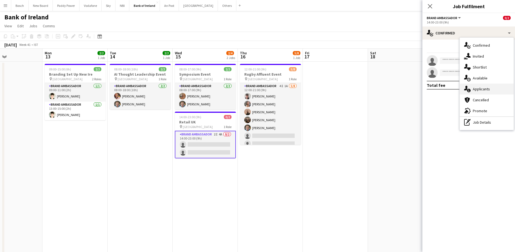
click at [473, 86] on div "single-neutral-actions-information Applicants" at bounding box center [487, 88] width 54 height 11
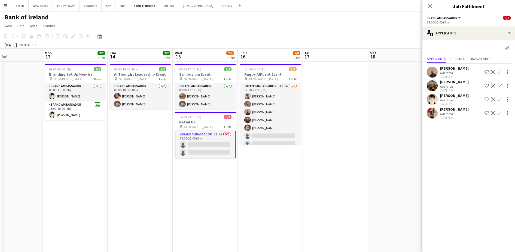
click at [454, 98] on div "Not rated" at bounding box center [454, 100] width 29 height 4
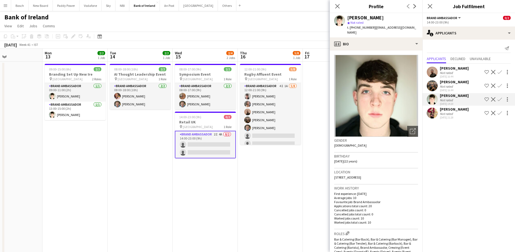
click at [448, 109] on div "[PERSON_NAME]" at bounding box center [454, 109] width 29 height 5
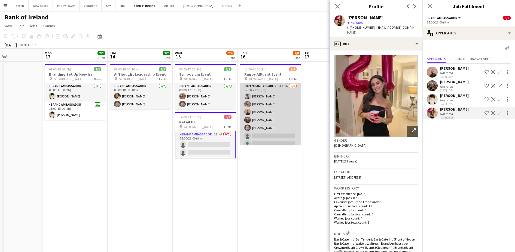
click at [282, 117] on app-card-role "Brand Ambassador 4I 1A 5/8 12:00-21:00 (9h) David Allen Clodagh O’ Callaghan An…" at bounding box center [270, 120] width 61 height 74
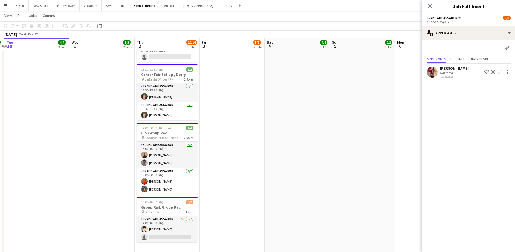
scroll to position [255, 0]
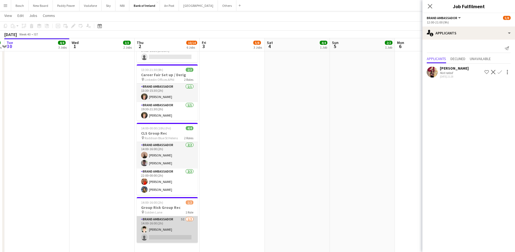
click at [160, 220] on app-card-role "Brand Ambassador 5I [DATE] 14:00-16:00 (2h) [PERSON_NAME] single-neutral-actions" at bounding box center [167, 229] width 61 height 26
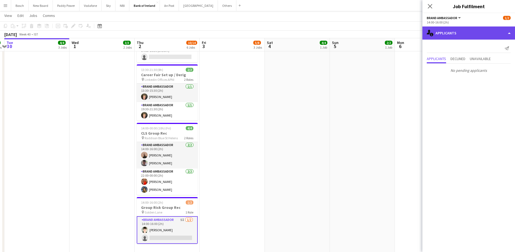
click at [446, 33] on div "single-neutral-actions-information Applicants" at bounding box center [469, 32] width 93 height 13
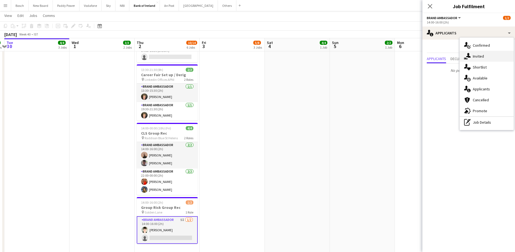
click at [474, 54] on span "Invited" at bounding box center [478, 56] width 11 height 5
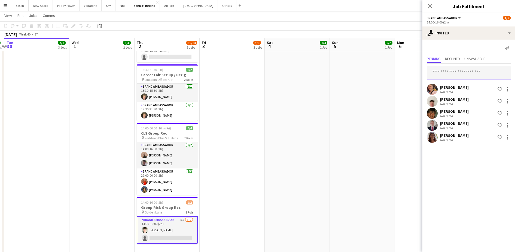
click at [457, 69] on input "text" at bounding box center [469, 73] width 84 height 14
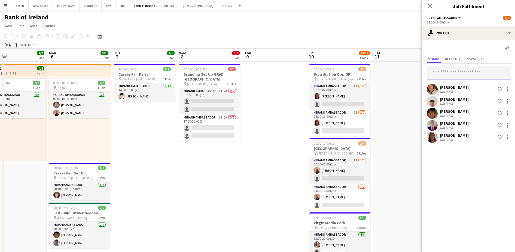
scroll to position [0, 205]
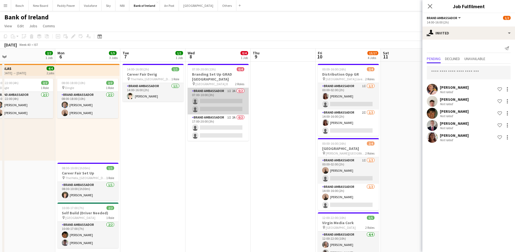
click at [220, 99] on app-card-role "Brand Ambassador 1I 2A 0/2 07:00-10:00 (3h) single-neutral-actions single-neutr…" at bounding box center [218, 101] width 61 height 26
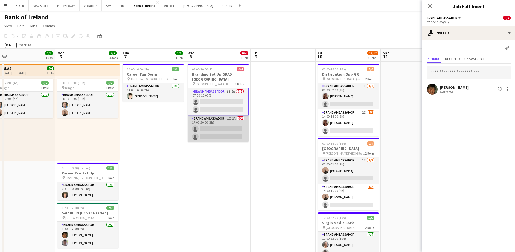
click at [223, 121] on app-card-role "Brand Ambassador 1I 2A 0/2 17:00-20:00 (3h) single-neutral-actions single-neutr…" at bounding box center [218, 128] width 61 height 26
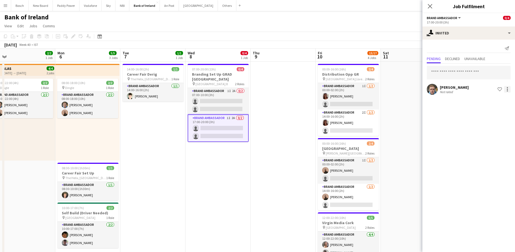
click at [508, 86] on div at bounding box center [508, 89] width 7 height 7
click at [488, 136] on span "Cancel invitation" at bounding box center [491, 138] width 32 height 5
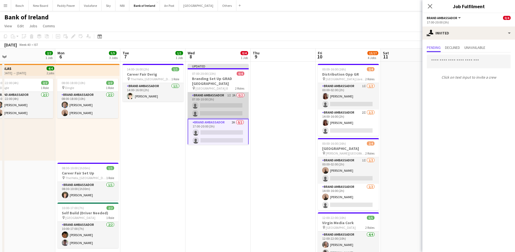
click at [213, 99] on app-card-role "Brand Ambassador 1I 2A 0/2 07:00-10:00 (3h) single-neutral-actions single-neutr…" at bounding box center [218, 105] width 61 height 26
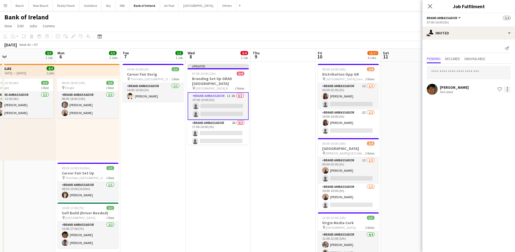
click at [507, 89] on div at bounding box center [508, 89] width 7 height 7
click at [477, 134] on button "Cancel invitation" at bounding box center [490, 138] width 41 height 13
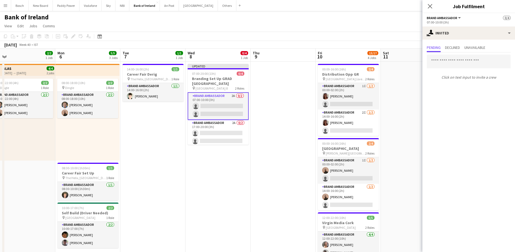
click at [365, 36] on app-toolbar "Copy Paste Paste Ctrl+V Paste with crew Ctrl+Shift+V Paste linked Job [GEOGRAPH…" at bounding box center [257, 36] width 515 height 9
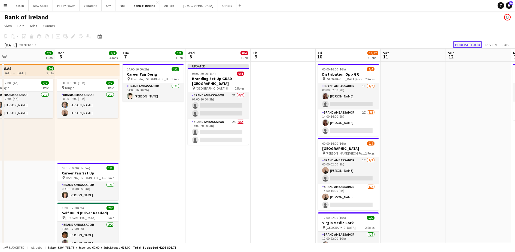
click at [464, 43] on button "Publish 1 job" at bounding box center [467, 44] width 29 height 7
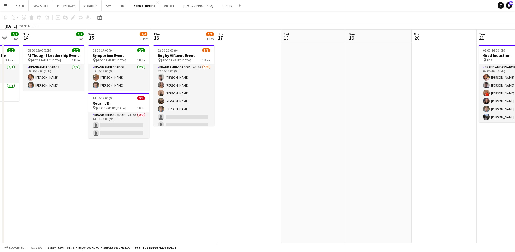
scroll to position [0, 0]
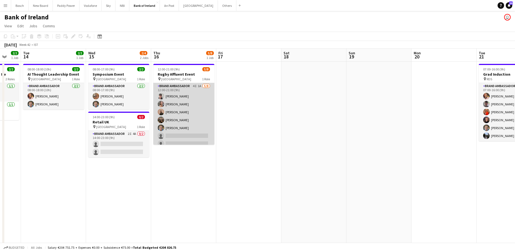
click at [191, 110] on app-card-role "Brand Ambassador 4I 1A 5/8 12:00-21:00 (9h) David Allen Clodagh O’ Callaghan An…" at bounding box center [183, 120] width 61 height 74
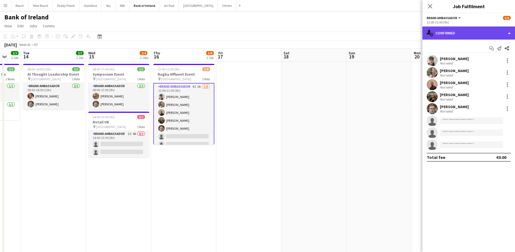
click at [452, 30] on div "single-neutral-actions-check-2 Confirmed" at bounding box center [469, 32] width 93 height 13
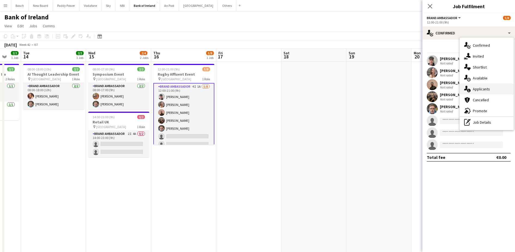
click at [474, 87] on span "Applicants" at bounding box center [481, 88] width 17 height 5
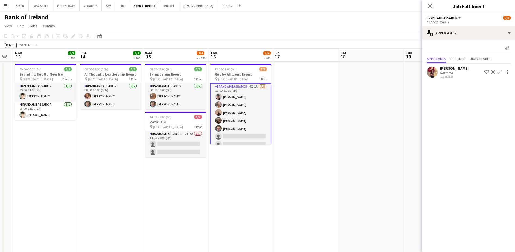
scroll to position [0, 160]
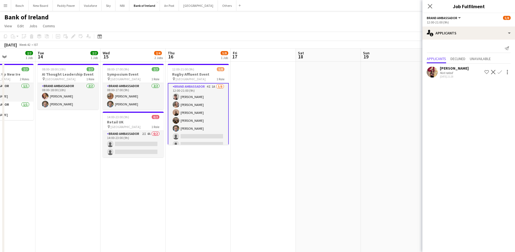
click at [265, 46] on div "October 2025 Week 42 • IST" at bounding box center [257, 45] width 515 height 8
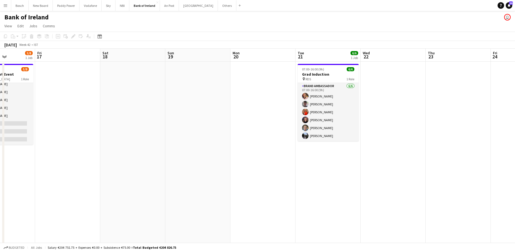
scroll to position [0, 162]
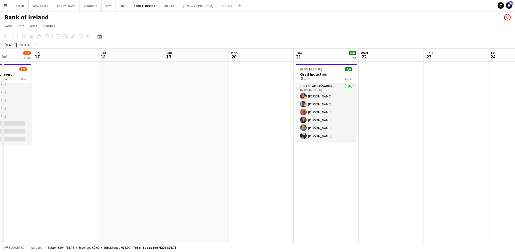
click at [321, 88] on app-card-role "Brand Ambassador 6/6 07:00-16:00 (9h) Mark O’Shea Myles Dunnion Muireann O'Gorm…" at bounding box center [326, 112] width 61 height 58
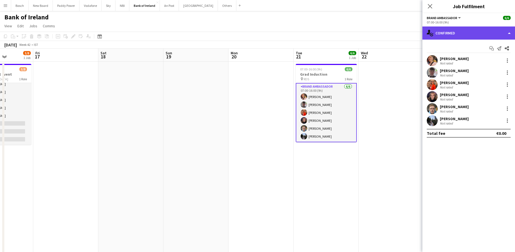
click at [459, 27] on div "single-neutral-actions-check-2 Confirmed" at bounding box center [469, 32] width 93 height 13
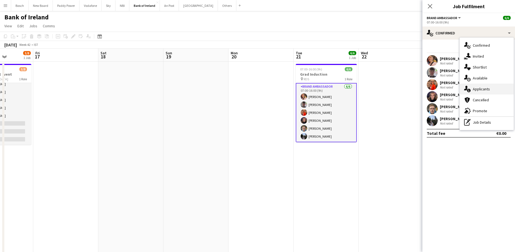
click at [489, 85] on div "single-neutral-actions-information Applicants" at bounding box center [487, 88] width 54 height 11
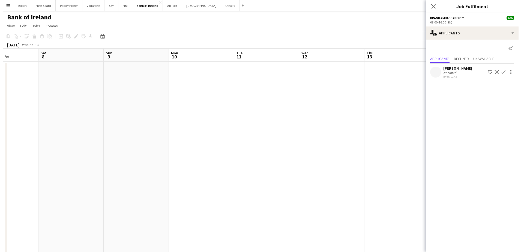
scroll to position [0, 172]
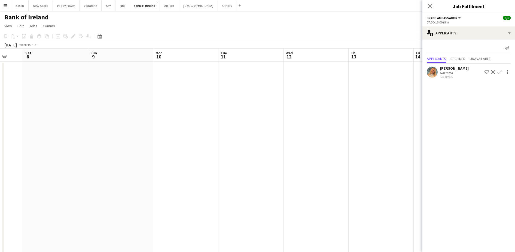
click at [211, 13] on div "Bank of Ireland user" at bounding box center [257, 16] width 515 height 10
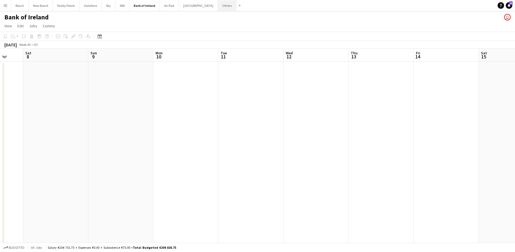
click at [218, 9] on button "Others Close" at bounding box center [227, 5] width 19 height 11
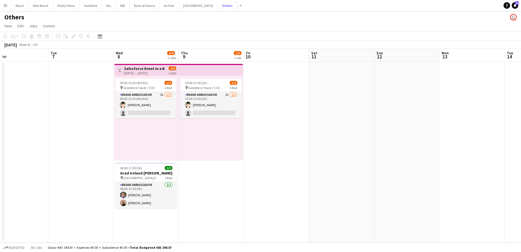
scroll to position [0, 213]
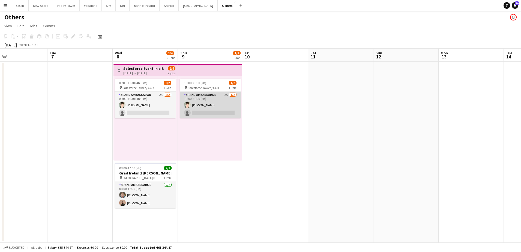
click at [224, 93] on app-card-role "Brand Ambassador 2A 1/2 19:00-21:00 (2h) David Greenan single-neutral-actions" at bounding box center [210, 105] width 61 height 26
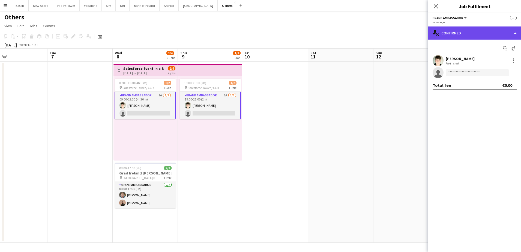
click at [447, 34] on div "single-neutral-actions-check-2 Confirmed" at bounding box center [474, 32] width 93 height 13
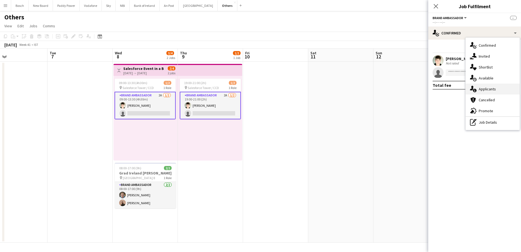
click at [487, 84] on div "single-neutral-actions-information Applicants" at bounding box center [492, 88] width 54 height 11
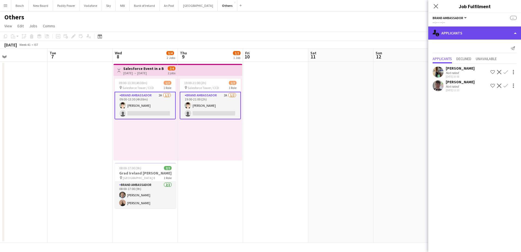
click at [452, 35] on div "single-neutral-actions-information Applicants" at bounding box center [474, 32] width 93 height 13
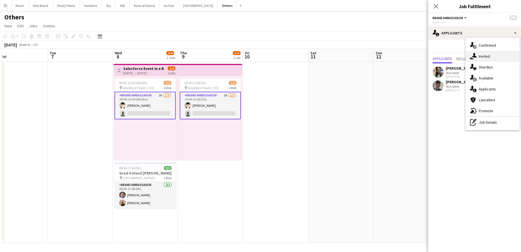
click at [467, 53] on div "single-neutral-actions-share-1 Invited" at bounding box center [492, 56] width 54 height 11
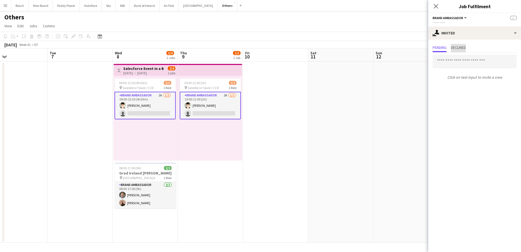
click at [458, 47] on span "Declined" at bounding box center [458, 48] width 15 height 4
click at [434, 50] on span "Pending" at bounding box center [439, 48] width 14 height 8
click at [442, 64] on input "text" at bounding box center [474, 62] width 84 height 14
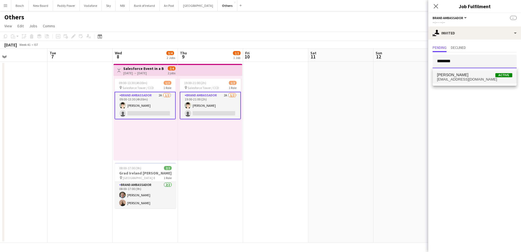
type input "********"
click at [470, 77] on span "david8woods@gmail.com" at bounding box center [474, 79] width 75 height 4
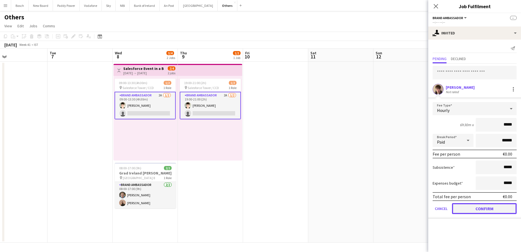
click at [468, 206] on button "Confirm" at bounding box center [484, 208] width 65 height 11
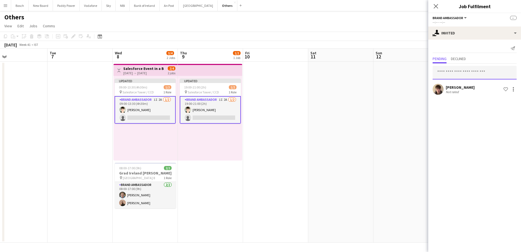
click at [470, 74] on input "text" at bounding box center [474, 73] width 84 height 14
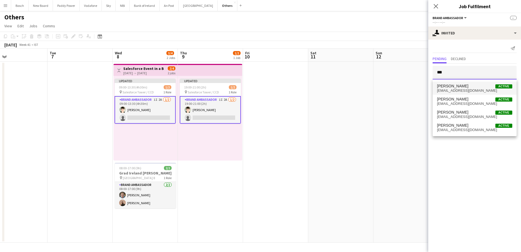
type input "***"
click at [469, 85] on span "Stephen Jordan Active" at bounding box center [474, 86] width 75 height 5
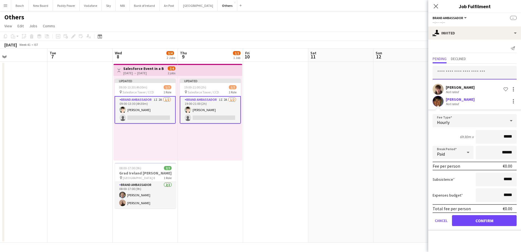
click at [473, 75] on input "text" at bounding box center [474, 73] width 84 height 14
click at [473, 220] on button "Confirm" at bounding box center [484, 220] width 65 height 11
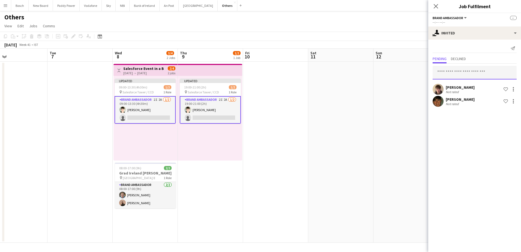
click at [479, 71] on input "text" at bounding box center [474, 73] width 84 height 14
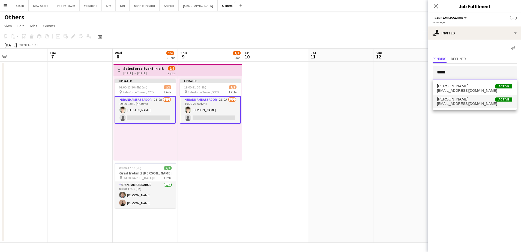
type input "*****"
click at [472, 98] on span "Ronan Mcloughlin Active" at bounding box center [474, 99] width 75 height 5
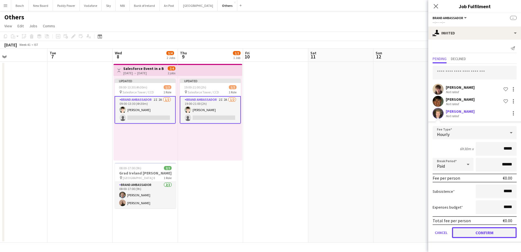
click at [464, 234] on button "Confirm" at bounding box center [484, 232] width 65 height 11
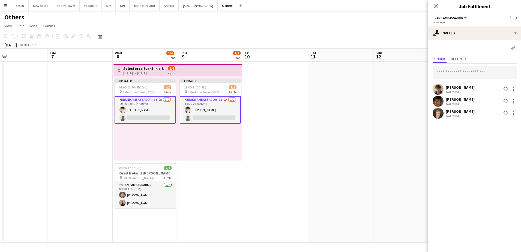
click at [398, 20] on div "Others user" at bounding box center [260, 16] width 521 height 10
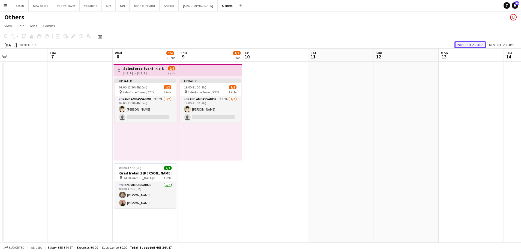
click at [472, 41] on button "Publish 2 jobs" at bounding box center [469, 44] width 31 height 7
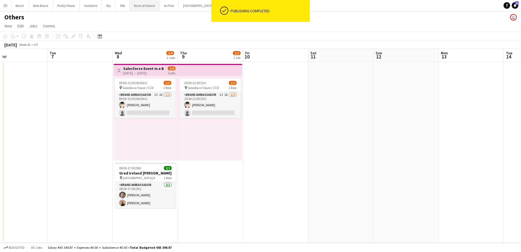
click at [138, 6] on button "Bank of Ireland Close" at bounding box center [144, 5] width 30 height 11
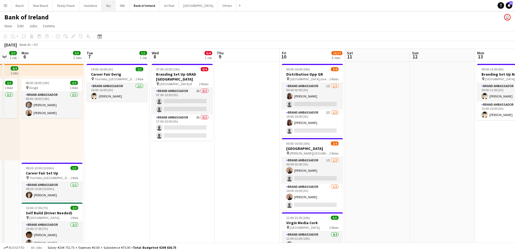
click at [105, 5] on button "Sky Close" at bounding box center [109, 5] width 14 height 11
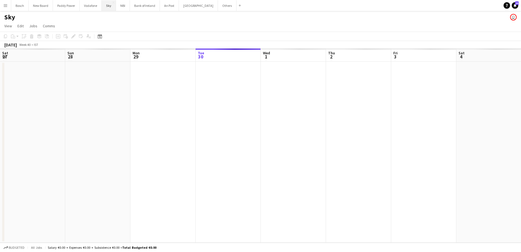
scroll to position [0, 130]
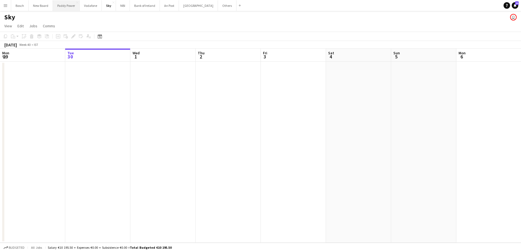
click at [70, 5] on button "Paddy Power Close" at bounding box center [66, 5] width 27 height 11
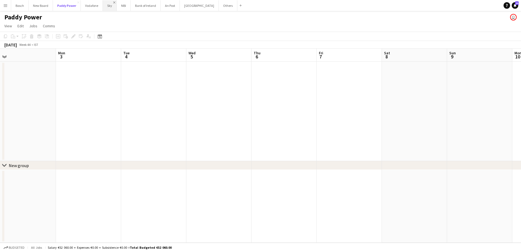
scroll to position [0, 210]
click at [87, 8] on button "Vodafone Close" at bounding box center [92, 5] width 22 height 11
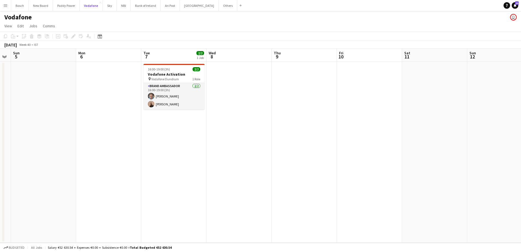
scroll to position [0, 120]
click at [192, 89] on app-card-role "Brand Ambassador 2/2 16:00-19:00 (3h) Dominik Morycki Andrew Ajetunmobi" at bounding box center [173, 96] width 61 height 26
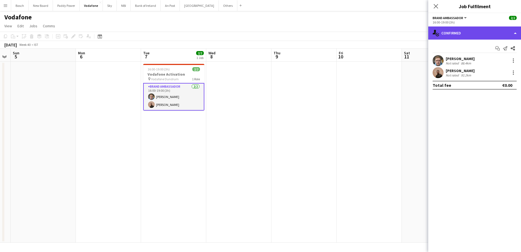
click at [469, 39] on div "single-neutral-actions-check-2 Confirmed" at bounding box center [474, 32] width 93 height 13
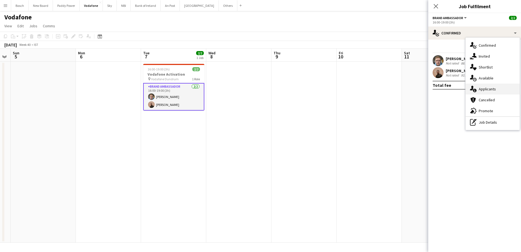
click at [488, 90] on span "Applicants" at bounding box center [486, 88] width 17 height 5
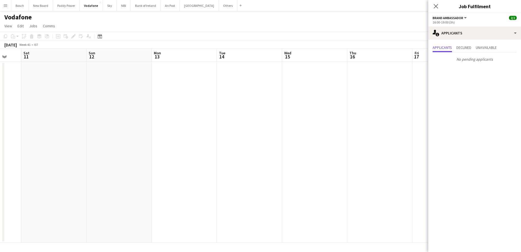
scroll to position [0, 188]
click at [110, 7] on button "Sky Close" at bounding box center [110, 5] width 14 height 11
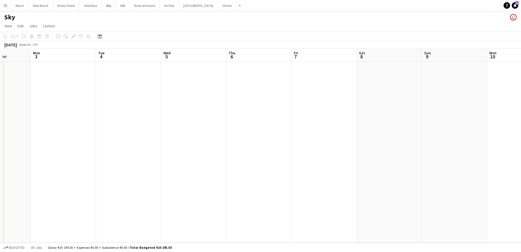
scroll to position [0, 202]
click at [122, 5] on button "NBI Close" at bounding box center [123, 5] width 14 height 11
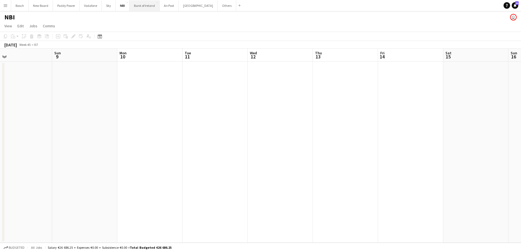
click at [139, 4] on button "Bank of Ireland Close" at bounding box center [144, 5] width 30 height 11
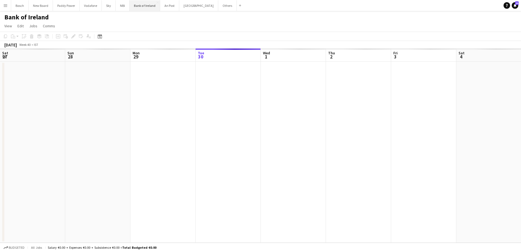
scroll to position [0, 130]
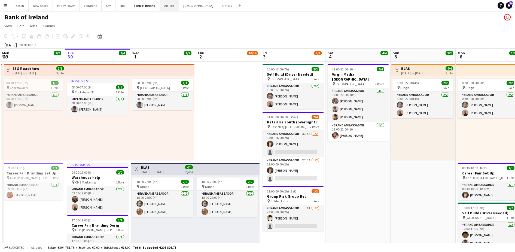
click at [171, 7] on button "An Post Close" at bounding box center [169, 5] width 19 height 11
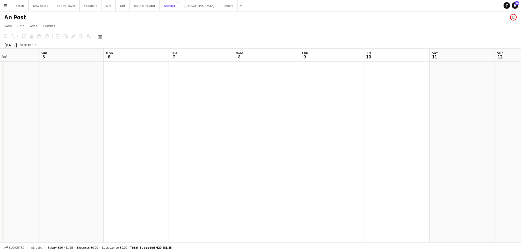
scroll to position [0, 164]
click at [147, 8] on button "Bank of Ireland Close" at bounding box center [144, 5] width 30 height 11
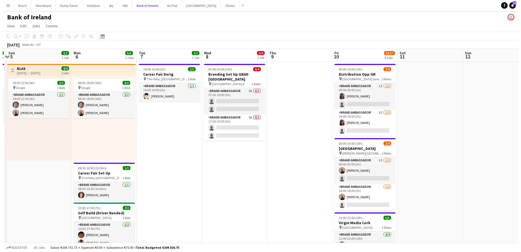
scroll to position [0, 126]
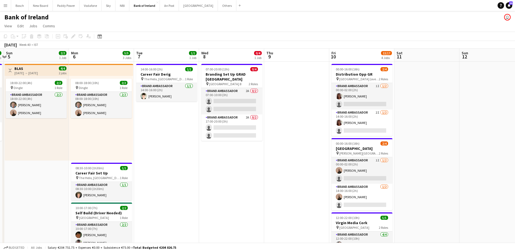
click at [2, 7] on button "Menu" at bounding box center [5, 5] width 11 height 11
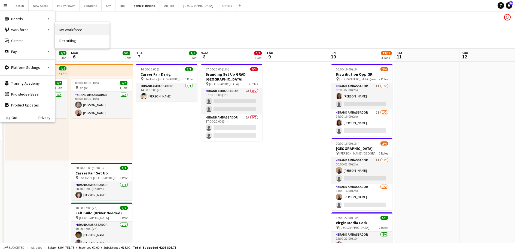
click at [71, 25] on link "My Workforce" at bounding box center [82, 29] width 55 height 11
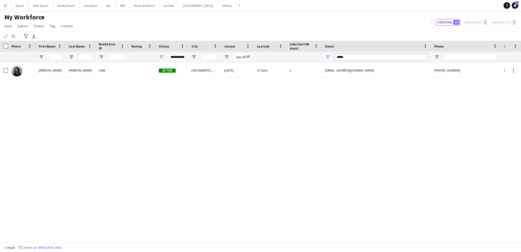
click at [382, 54] on input "*****" at bounding box center [381, 57] width 93 height 7
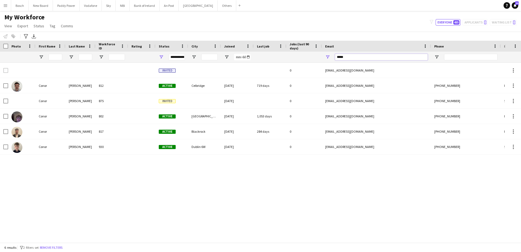
type input "*****"
click at [331, 182] on div "Invited 0 conorhennessy5@gmaiil.com Conor Dunne 812 Active Celbridge 04-10-2022…" at bounding box center [252, 150] width 504 height 174
click at [137, 8] on button "Bank of Ireland Close" at bounding box center [144, 5] width 30 height 11
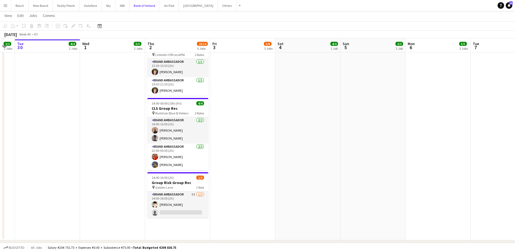
scroll to position [280, 0]
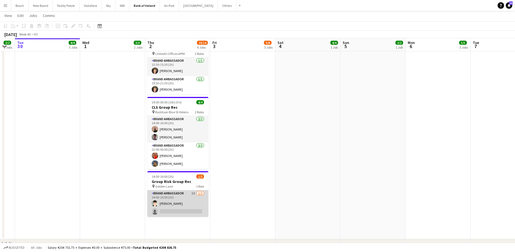
click at [178, 204] on app-card-role "Brand Ambassador 5I [DATE] 14:00-16:00 (2h) [PERSON_NAME] single-neutral-actions" at bounding box center [177, 203] width 61 height 26
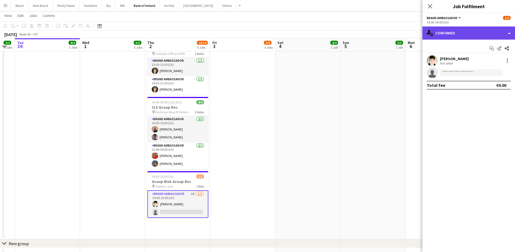
click at [483, 33] on div "single-neutral-actions-check-2 Confirmed" at bounding box center [469, 32] width 93 height 13
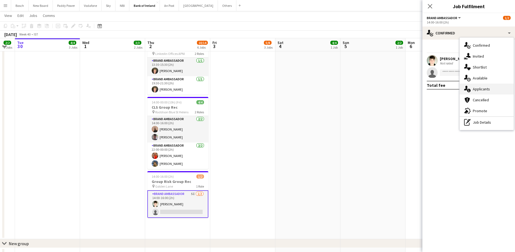
click at [485, 84] on div "single-neutral-actions-information Applicants" at bounding box center [487, 88] width 54 height 11
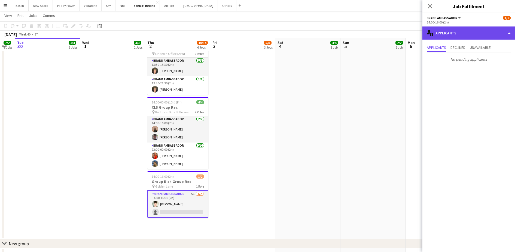
click at [464, 29] on div "single-neutral-actions-information Applicants" at bounding box center [469, 32] width 93 height 13
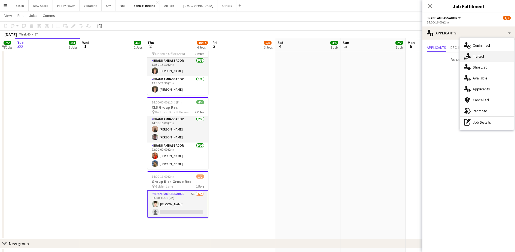
click at [473, 55] on div "single-neutral-actions-share-1 Invited" at bounding box center [487, 56] width 54 height 11
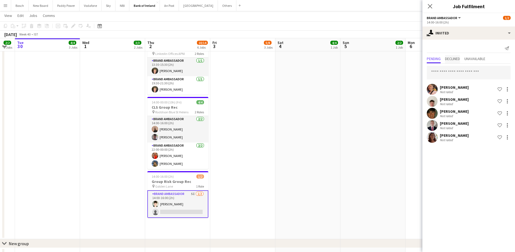
click at [457, 60] on span "Declined" at bounding box center [452, 59] width 15 height 4
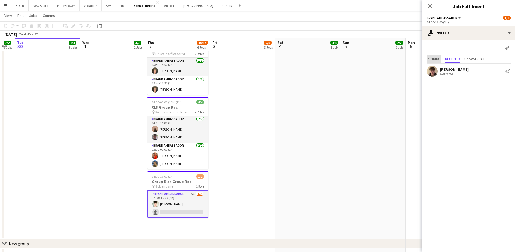
click at [428, 57] on span "Pending" at bounding box center [434, 59] width 14 height 4
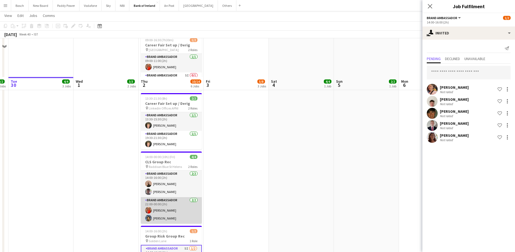
scroll to position [265, 0]
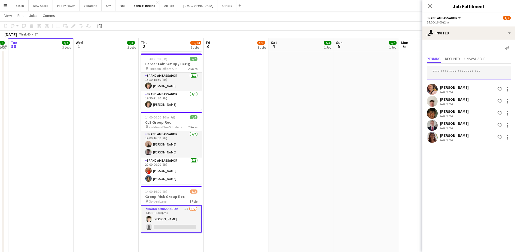
click at [453, 72] on input "text" at bounding box center [469, 73] width 84 height 14
type input "***"
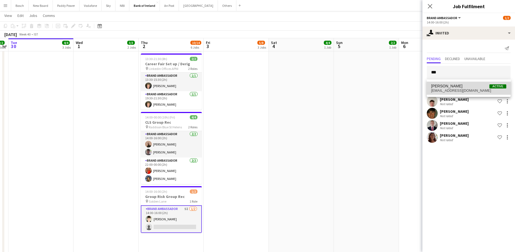
click at [453, 90] on span "moryckid@gmail.com" at bounding box center [468, 90] width 75 height 4
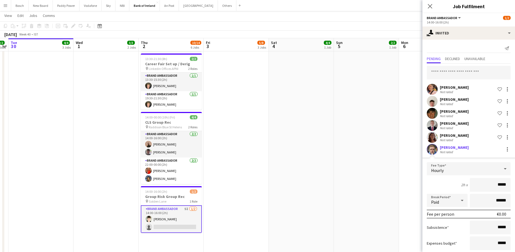
scroll to position [32, 0]
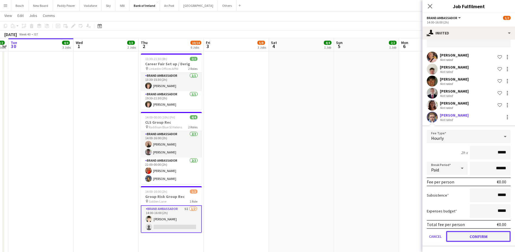
click at [466, 238] on button "Confirm" at bounding box center [478, 236] width 65 height 11
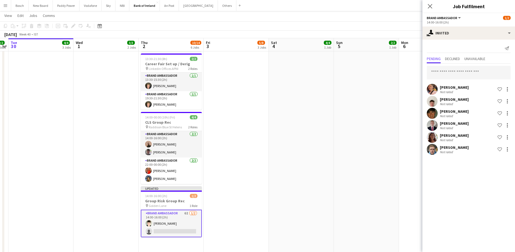
click at [375, 37] on div "[DATE] Week 40 • IST Publish 1 job Revert 1 job" at bounding box center [257, 35] width 515 height 8
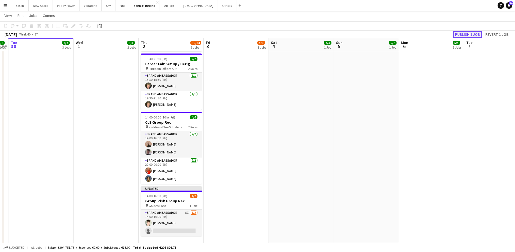
click at [454, 35] on button "Publish 1 job" at bounding box center [467, 34] width 29 height 7
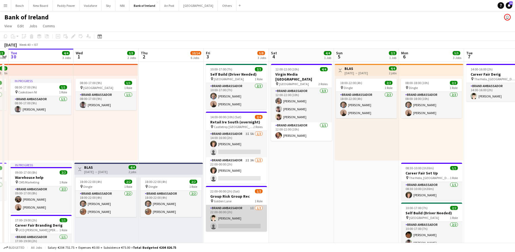
click at [229, 218] on app-card-role "Brand Ambassador 1I 1/2 22:00-00:00 (2h) David Greenan single-neutral-actions" at bounding box center [236, 218] width 61 height 26
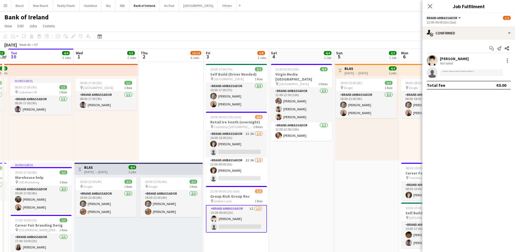
click at [476, 24] on div "22:00-00:00 (2h) (Sat)" at bounding box center [469, 22] width 84 height 4
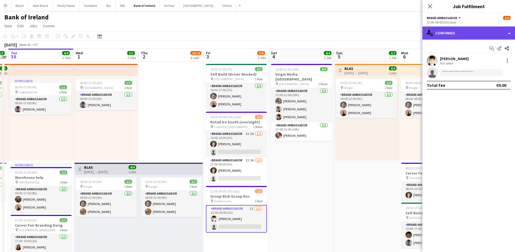
click at [474, 31] on div "single-neutral-actions-check-2 Confirmed" at bounding box center [469, 32] width 93 height 13
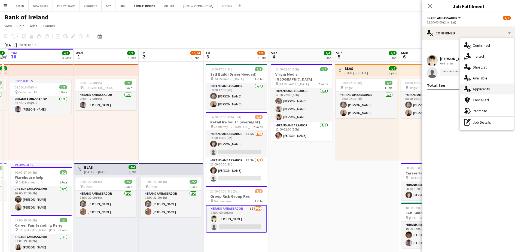
click at [488, 93] on div "single-neutral-actions-information Applicants" at bounding box center [487, 88] width 54 height 11
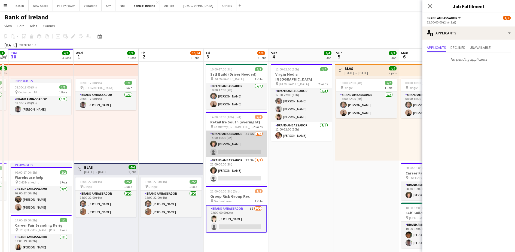
click at [248, 155] on app-card-role "Brand Ambassador 3I 5A [DATE] 14:00-16:00 (2h) [PERSON_NAME] single-neutral-act…" at bounding box center [236, 144] width 61 height 26
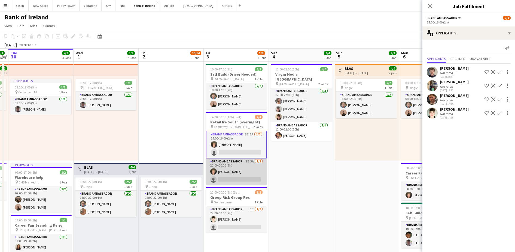
click at [242, 175] on app-card-role "Brand Ambassador 2I 3A [DATE] 22:00-00:00 (2h) [PERSON_NAME] single-neutral-act…" at bounding box center [236, 171] width 61 height 26
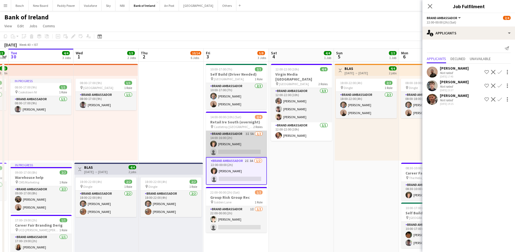
click at [248, 151] on app-card-role "Brand Ambassador 3I 5A [DATE] 14:00-16:00 (2h) [PERSON_NAME] single-neutral-act…" at bounding box center [236, 144] width 61 height 26
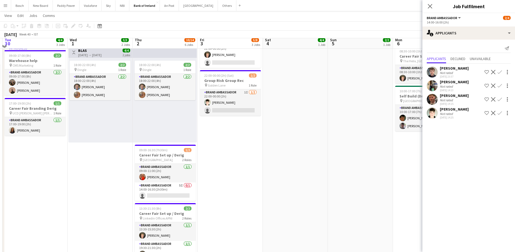
scroll to position [199, 0]
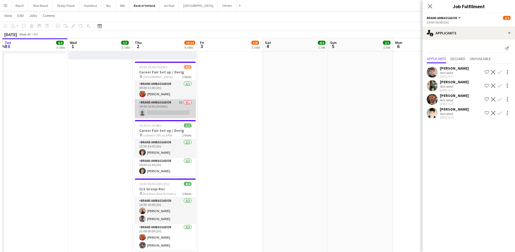
click at [173, 111] on app-card-role "Brand Ambassador 5I 0/1 14:00-16:30 (2h30m) single-neutral-actions" at bounding box center [165, 108] width 61 height 19
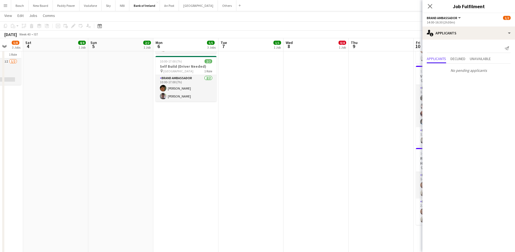
scroll to position [0, 0]
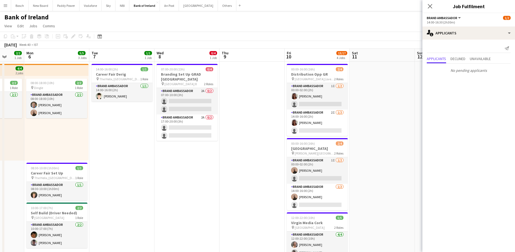
drag, startPoint x: 215, startPoint y: 94, endPoint x: 209, endPoint y: 95, distance: 5.5
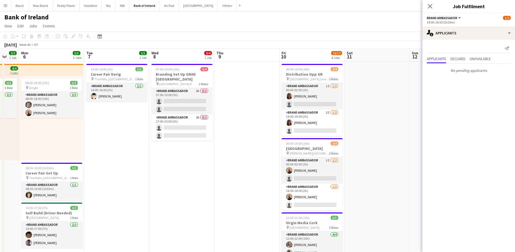
scroll to position [0, 179]
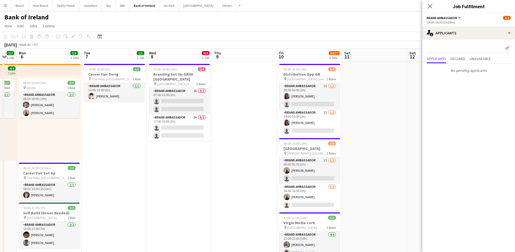
click at [173, 97] on app-card-role "Brand Ambassador 2A 0/2 07:00-10:00 (3h) single-neutral-actions single-neutral-…" at bounding box center [179, 101] width 61 height 26
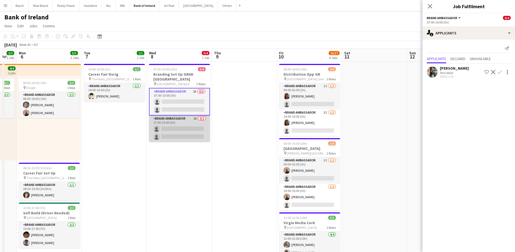
click at [182, 128] on app-card-role "Brand Ambassador 2A 0/2 17:00-20:00 (3h) single-neutral-actions single-neutral-…" at bounding box center [179, 128] width 61 height 26
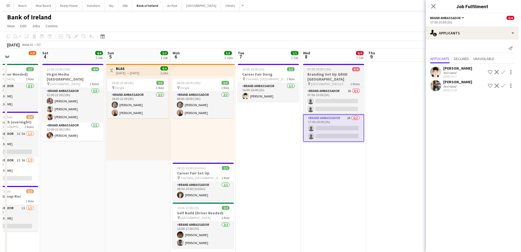
scroll to position [0, 135]
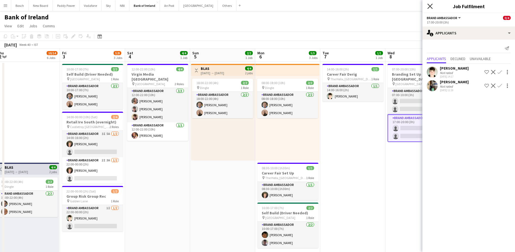
click at [429, 5] on icon "Close pop-in" at bounding box center [430, 6] width 5 height 5
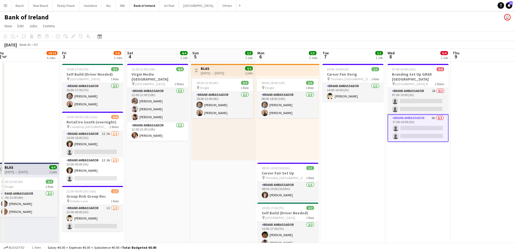
click at [505, 17] on app-user-avatar "user" at bounding box center [508, 17] width 7 height 7
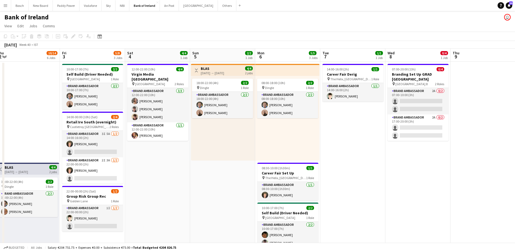
click at [509, 17] on app-user-avatar "user" at bounding box center [508, 17] width 7 height 7
click at [510, 8] on link "Notifications 24" at bounding box center [509, 5] width 7 height 7
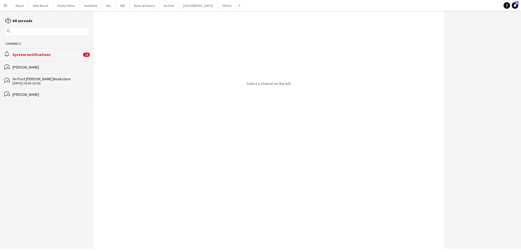
click at [25, 67] on div "[PERSON_NAME]" at bounding box center [51, 67] width 76 height 5
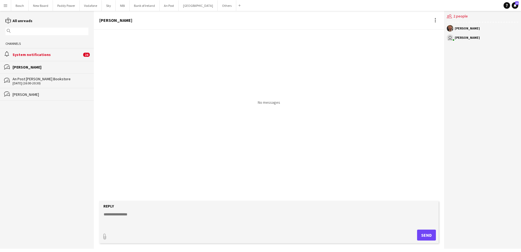
drag, startPoint x: 72, startPoint y: 69, endPoint x: 39, endPoint y: 54, distance: 36.6
click at [39, 54] on div "System notifications" at bounding box center [47, 54] width 69 height 5
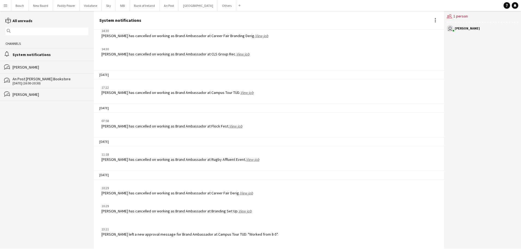
scroll to position [667, 0]
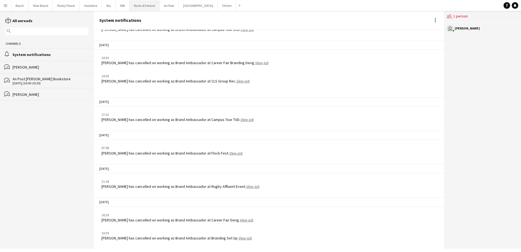
click at [130, 10] on button "Bank of Ireland Close" at bounding box center [144, 5] width 30 height 11
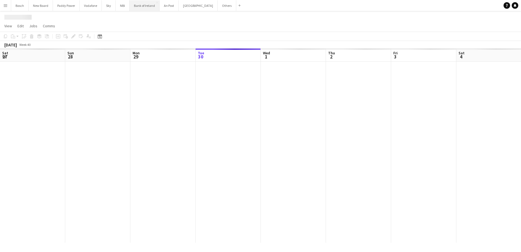
scroll to position [0, 130]
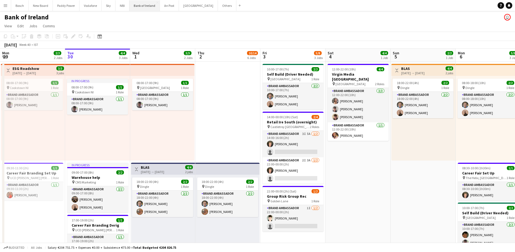
click at [135, 5] on button "Bank of Ireland Close" at bounding box center [144, 5] width 31 height 11
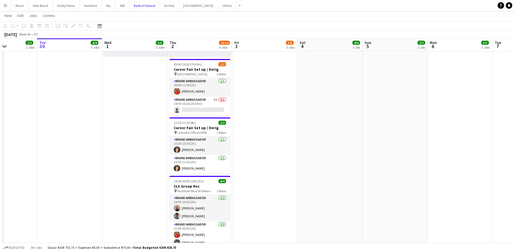
scroll to position [272, 0]
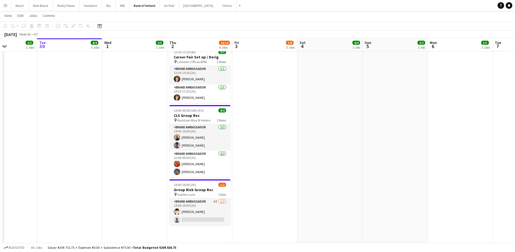
click at [216, 212] on app-card-role "Brand Ambassador 6I 1/2 14:00-16:00 (2h) David Greenan single-neutral-actions" at bounding box center [200, 211] width 61 height 26
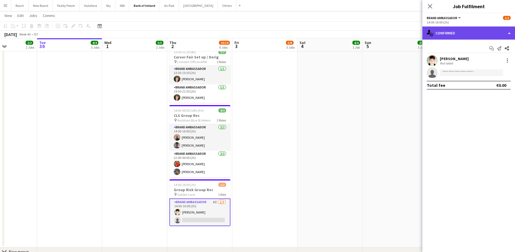
click at [474, 28] on div "single-neutral-actions-check-2 Confirmed" at bounding box center [469, 32] width 93 height 13
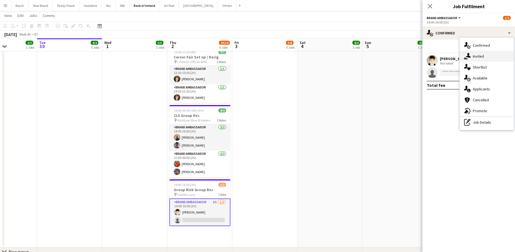
click at [486, 55] on div "single-neutral-actions-share-1 Invited" at bounding box center [487, 56] width 54 height 11
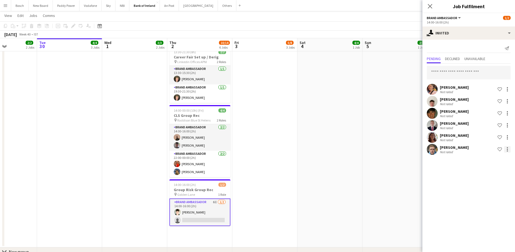
click at [506, 152] on div at bounding box center [508, 149] width 7 height 7
click at [487, 201] on button "Cancel invitation" at bounding box center [490, 198] width 41 height 13
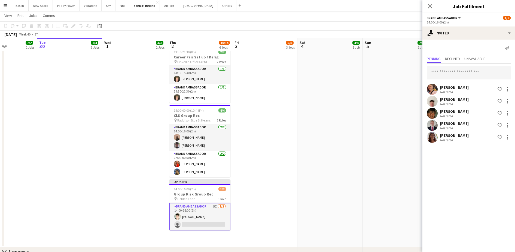
click at [397, 11] on app-page-menu "View Day view expanded Day view collapsed Month view Date picker Jump to today …" at bounding box center [257, 16] width 515 height 10
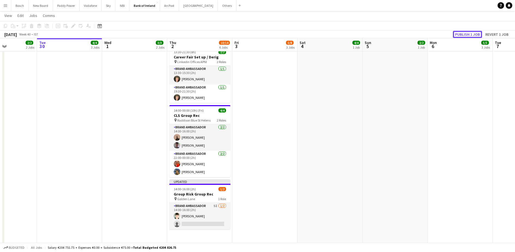
click at [480, 34] on button "Publish 1 job" at bounding box center [467, 34] width 29 height 7
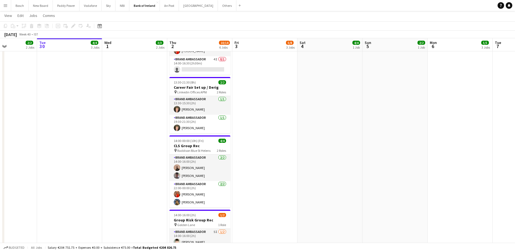
scroll to position [242, 0]
click at [214, 174] on app-card-role "Brand Ambassador 2/2 14:00-16:00 (2h) Andrew Ajetunmobi Myles Dunnion" at bounding box center [200, 167] width 61 height 26
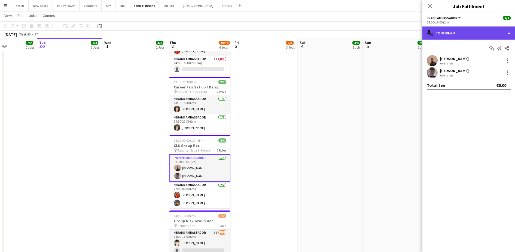
click at [448, 28] on div "single-neutral-actions-check-2 Confirmed" at bounding box center [469, 32] width 93 height 13
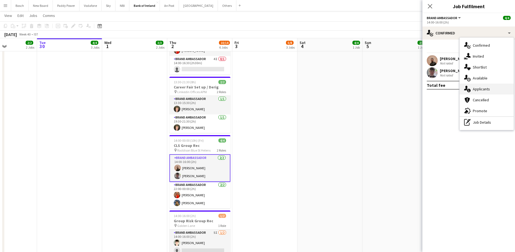
click at [483, 84] on div "single-neutral-actions-information Applicants" at bounding box center [487, 88] width 54 height 11
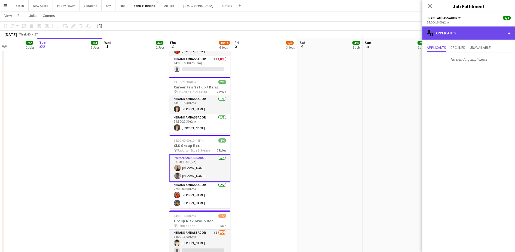
click at [466, 35] on div "single-neutral-actions-information Applicants" at bounding box center [469, 32] width 93 height 13
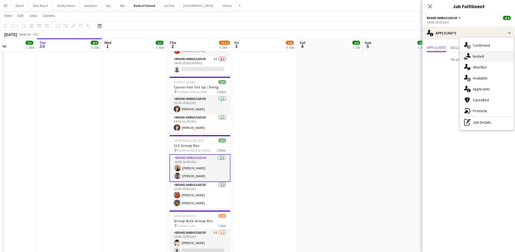
click at [474, 54] on span "Invited" at bounding box center [478, 56] width 11 height 5
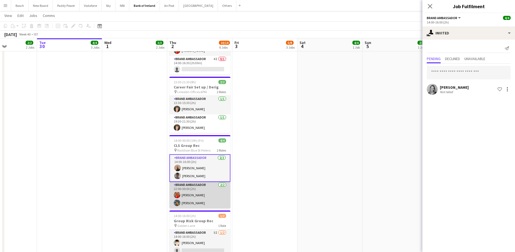
click at [200, 188] on app-card-role "Brand Ambassador 2/2 22:00-00:00 (2h) Muireann O'Gorman Molly Childs" at bounding box center [200, 195] width 61 height 26
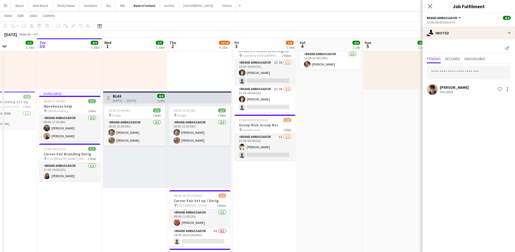
scroll to position [0, 0]
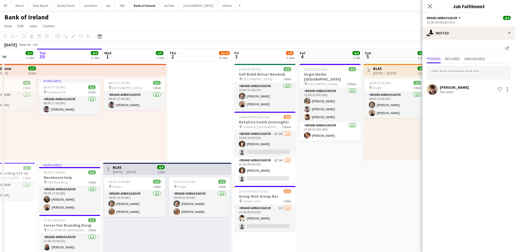
click at [272, 18] on div "Bank of Ireland user" at bounding box center [257, 16] width 515 height 10
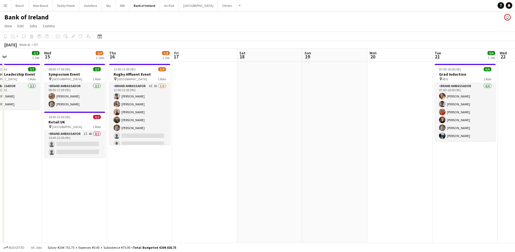
scroll to position [0, 183]
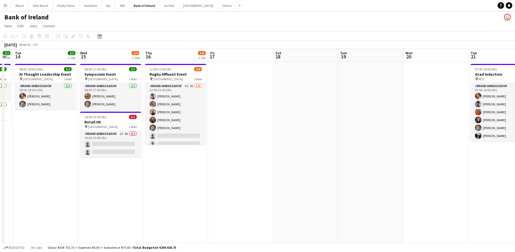
click at [185, 121] on app-card-role "Brand Ambassador 4I 2A 5/8 12:00-21:00 (9h) David Allen Clodagh O’ Callaghan An…" at bounding box center [175, 120] width 61 height 74
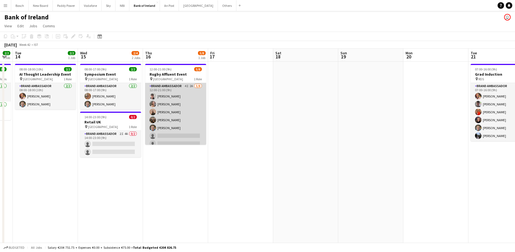
click at [174, 118] on app-card-role "Brand Ambassador 4I 2A 5/8 12:00-21:00 (9h) David Allen Clodagh O’ Callaghan An…" at bounding box center [175, 120] width 61 height 74
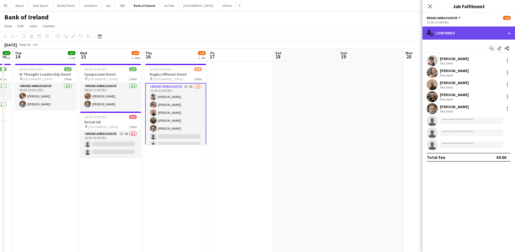
click at [462, 37] on div "single-neutral-actions-check-2 Confirmed" at bounding box center [469, 32] width 93 height 13
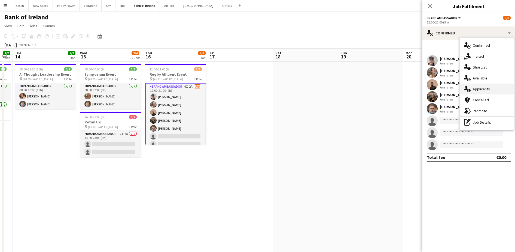
click at [482, 89] on span "Applicants" at bounding box center [481, 88] width 17 height 5
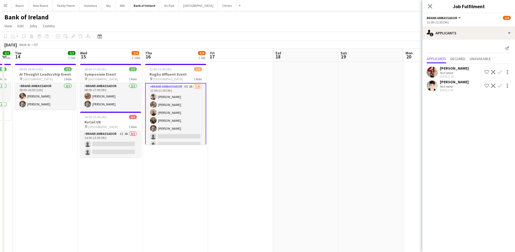
click at [379, 15] on div "Bank of Ireland user" at bounding box center [257, 16] width 515 height 10
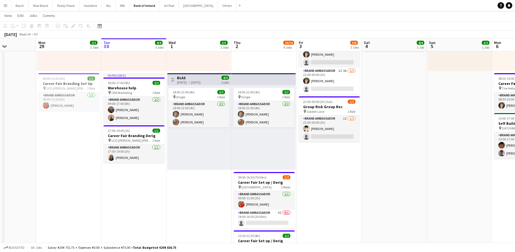
scroll to position [132, 0]
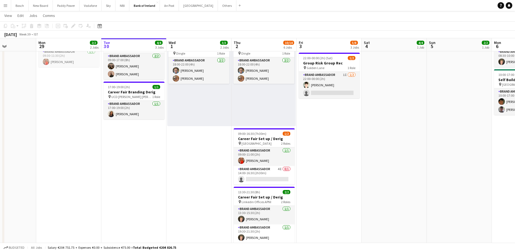
click at [360, 123] on app-date-cell "10:00-17:00 (7h) 2/2 Self Build (Driver Needed) pin Galway Racecourse 1 Role Br…" at bounding box center [329, 158] width 65 height 458
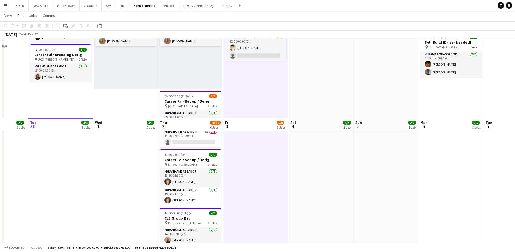
scroll to position [250, 0]
